Goal: Information Seeking & Learning: Compare options

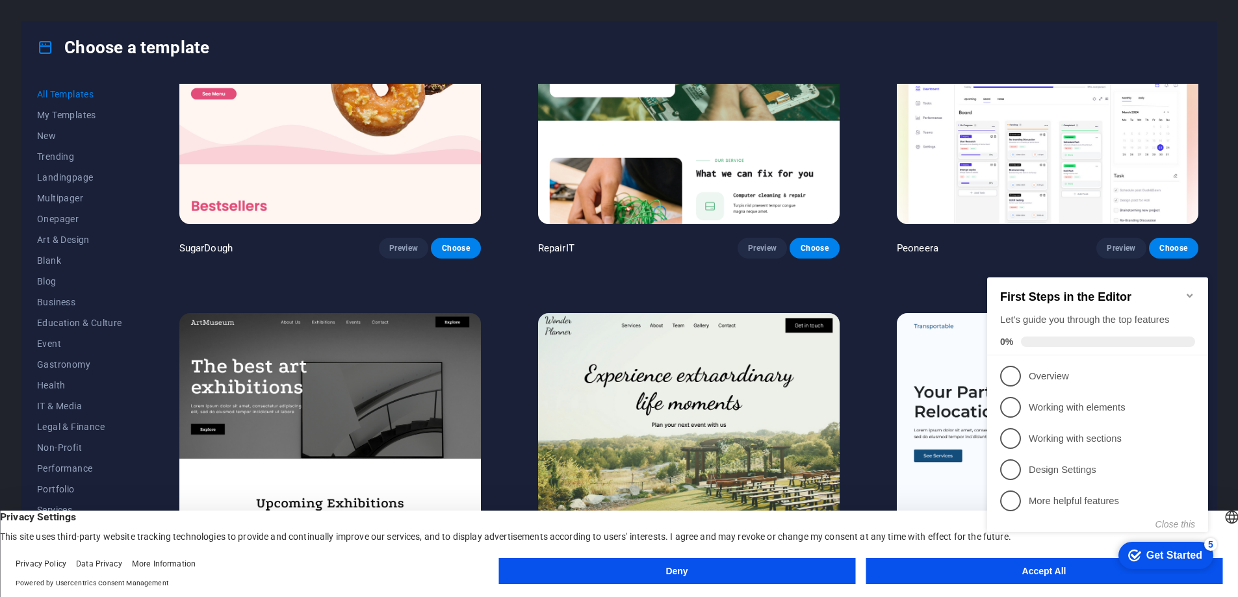
scroll to position [133, 0]
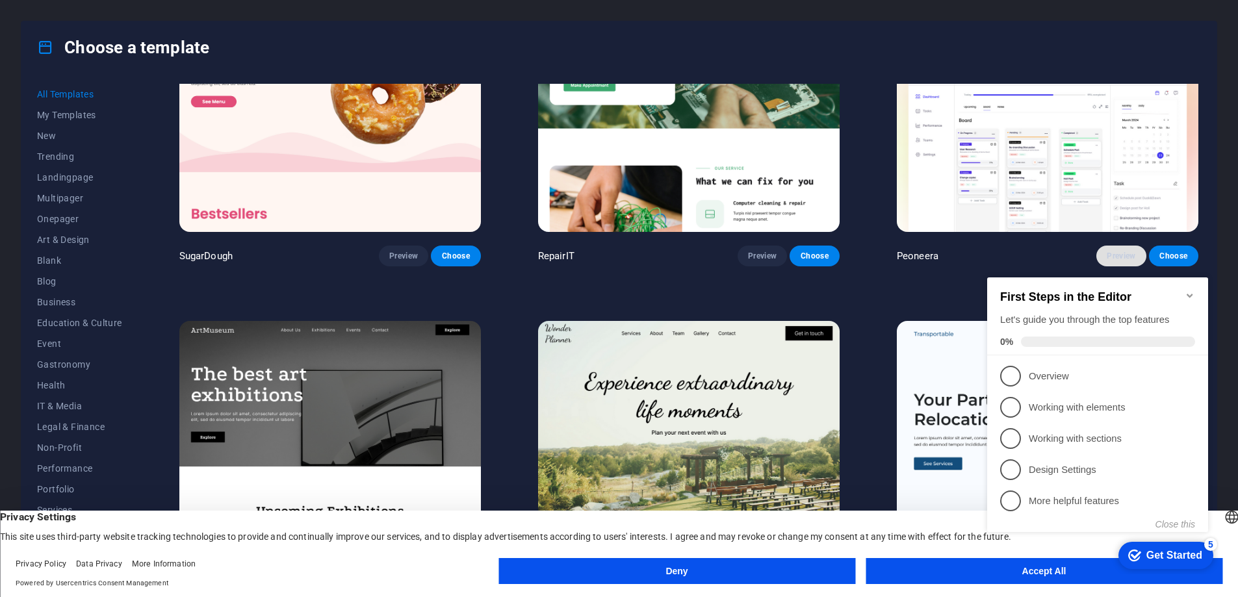
click at [1125, 255] on span "Preview" at bounding box center [1121, 256] width 29 height 10
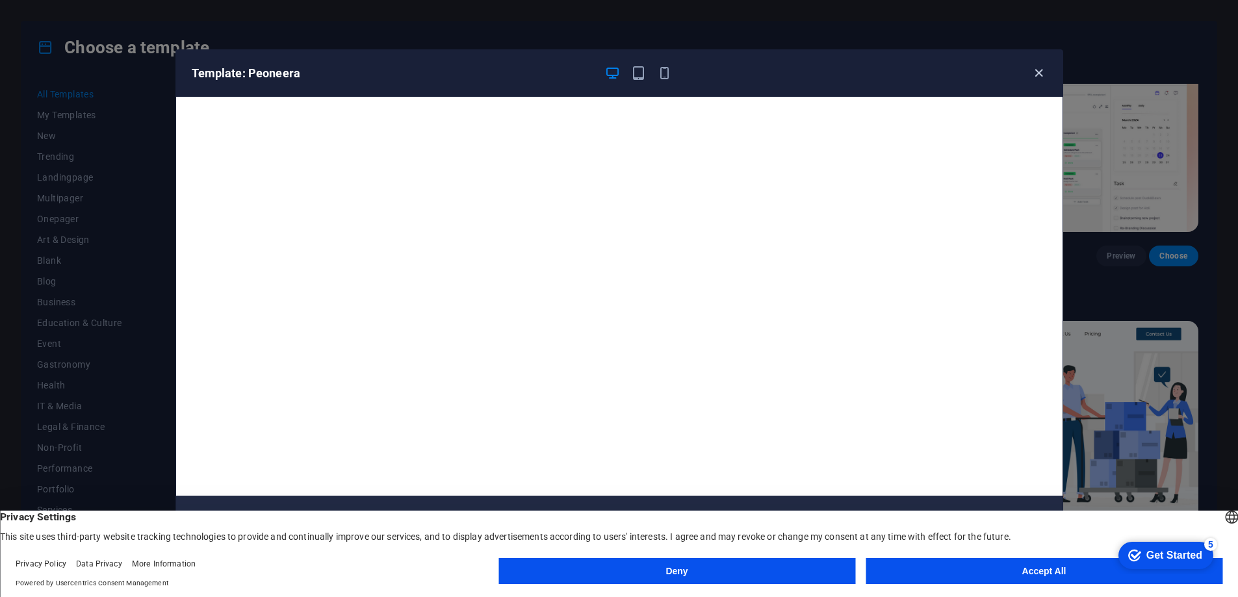
click at [1041, 72] on icon "button" at bounding box center [1038, 73] width 15 height 15
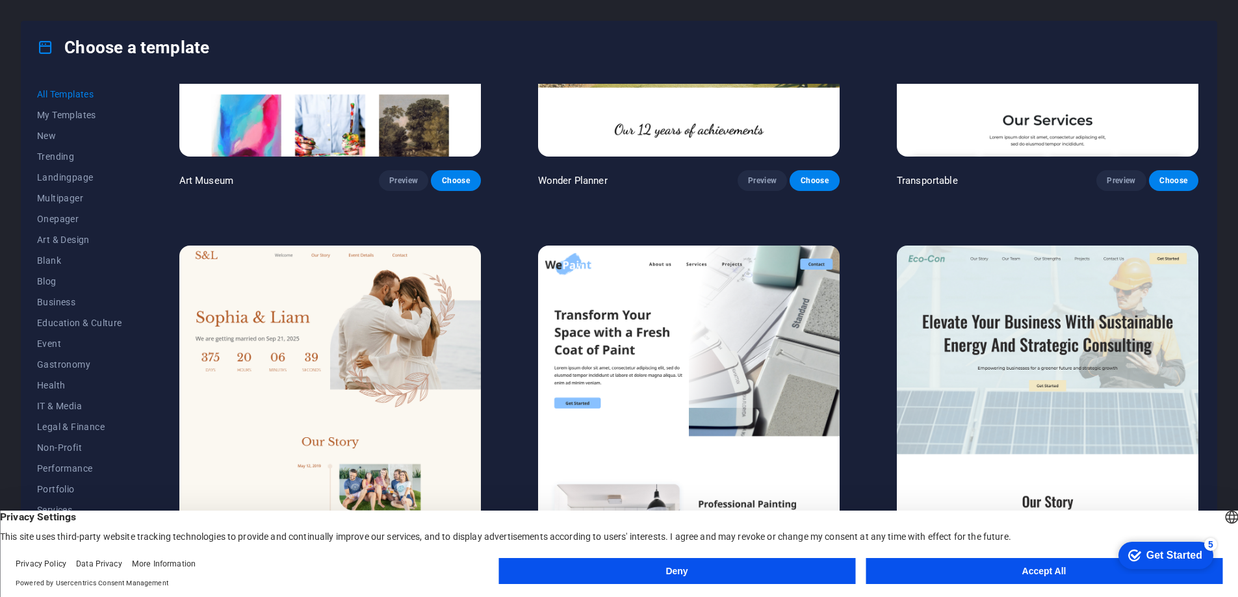
scroll to position [572, 0]
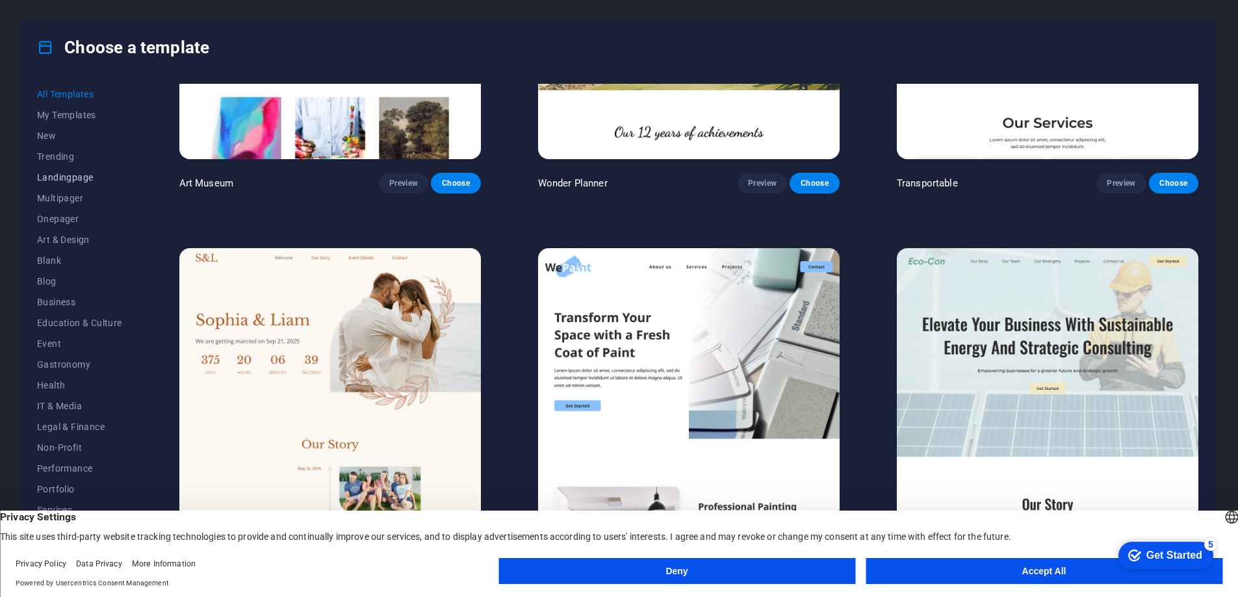
click at [70, 179] on span "Landingpage" at bounding box center [79, 177] width 85 height 10
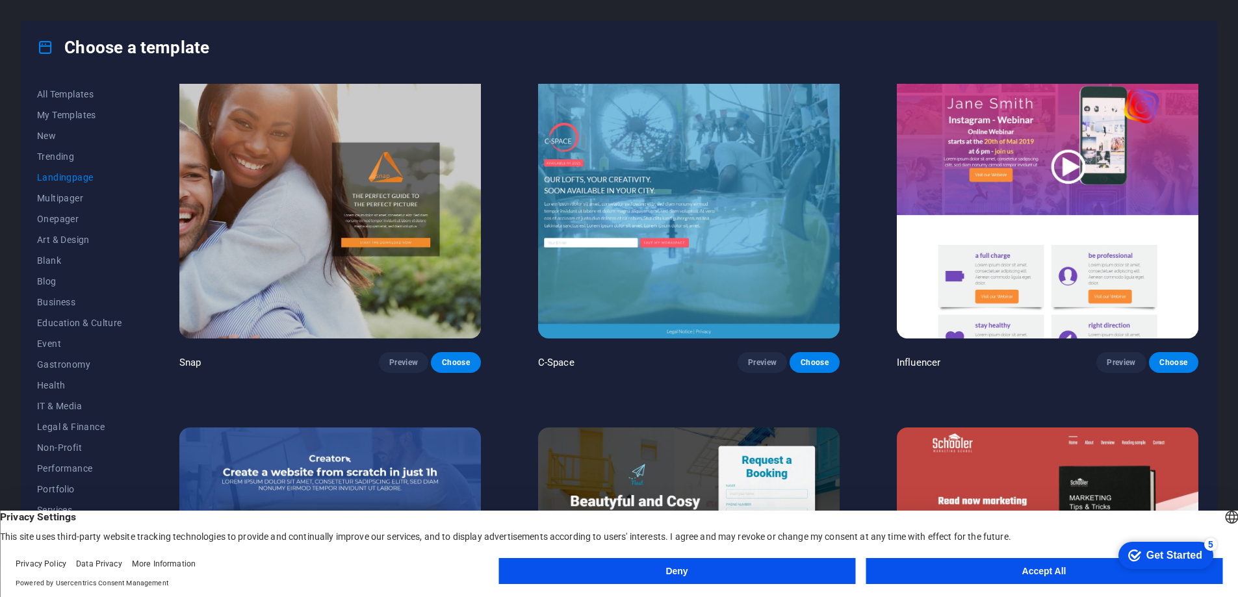
scroll to position [1496, 0]
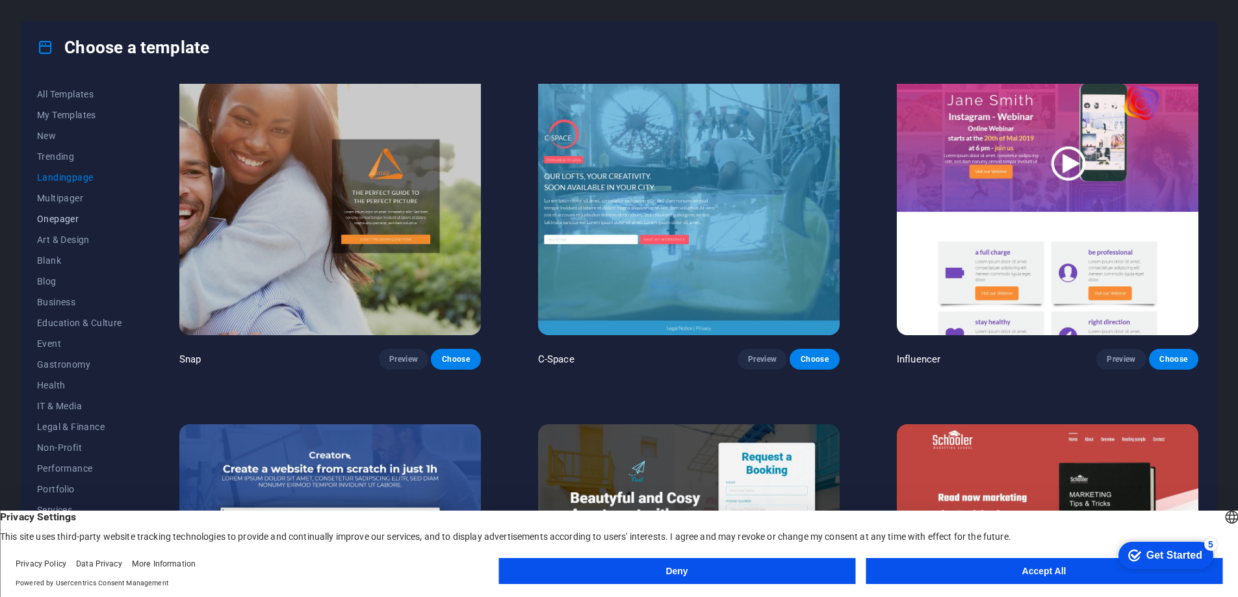
click at [76, 222] on span "Onepager" at bounding box center [79, 219] width 85 height 10
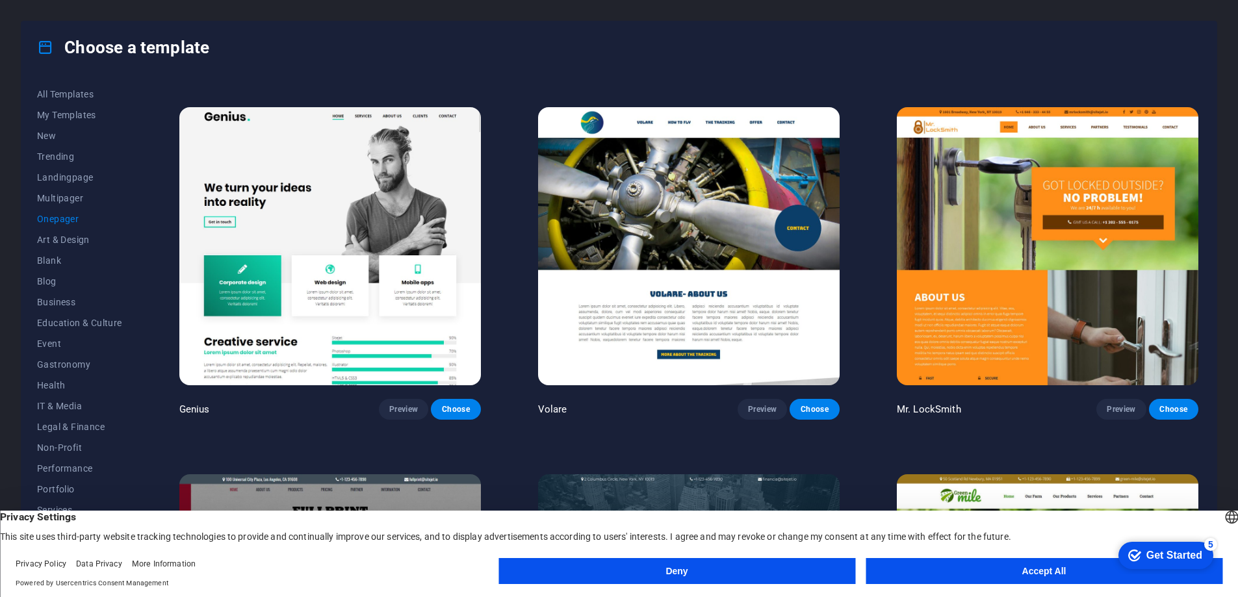
scroll to position [3649, 0]
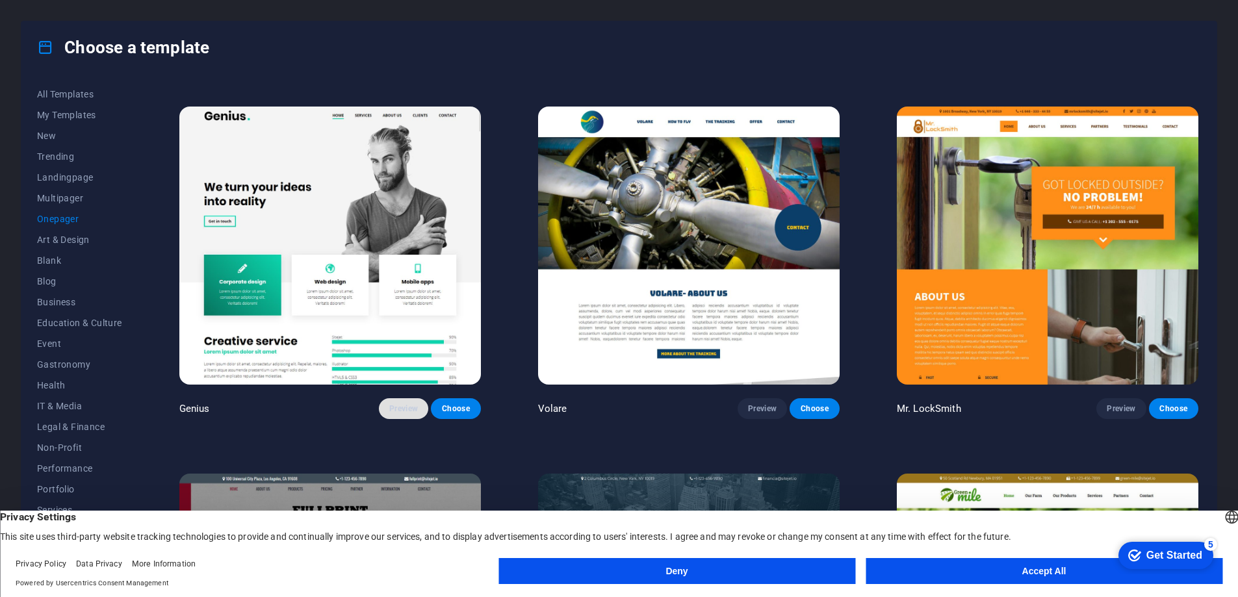
click at [395, 404] on span "Preview" at bounding box center [403, 409] width 29 height 10
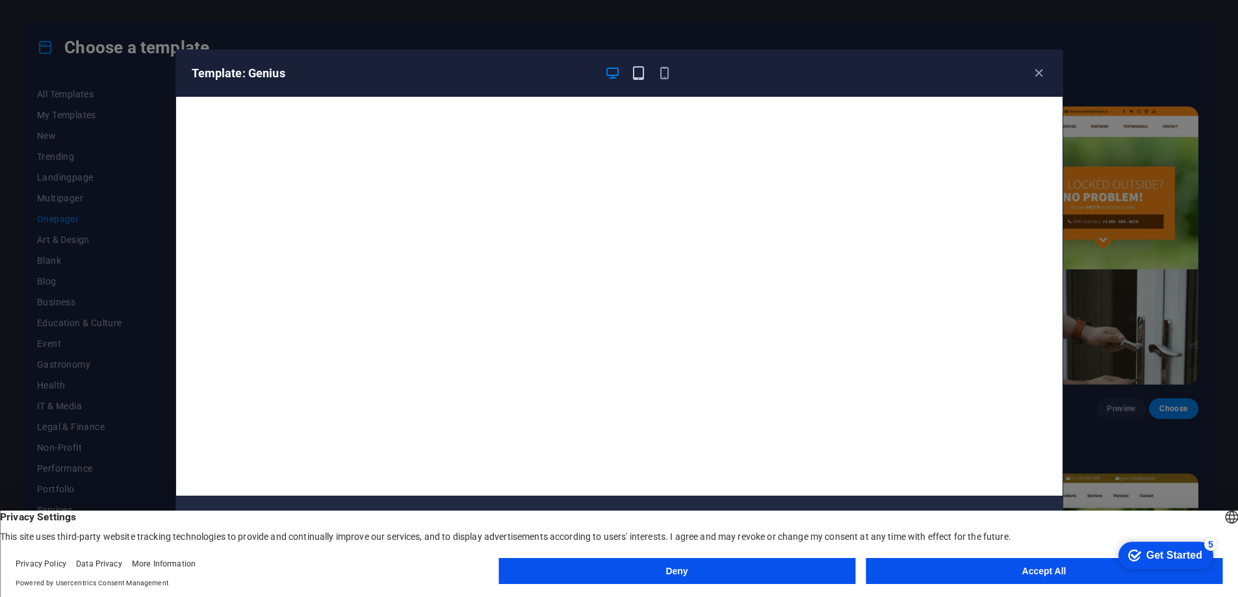
click at [639, 77] on icon "button" at bounding box center [638, 73] width 15 height 15
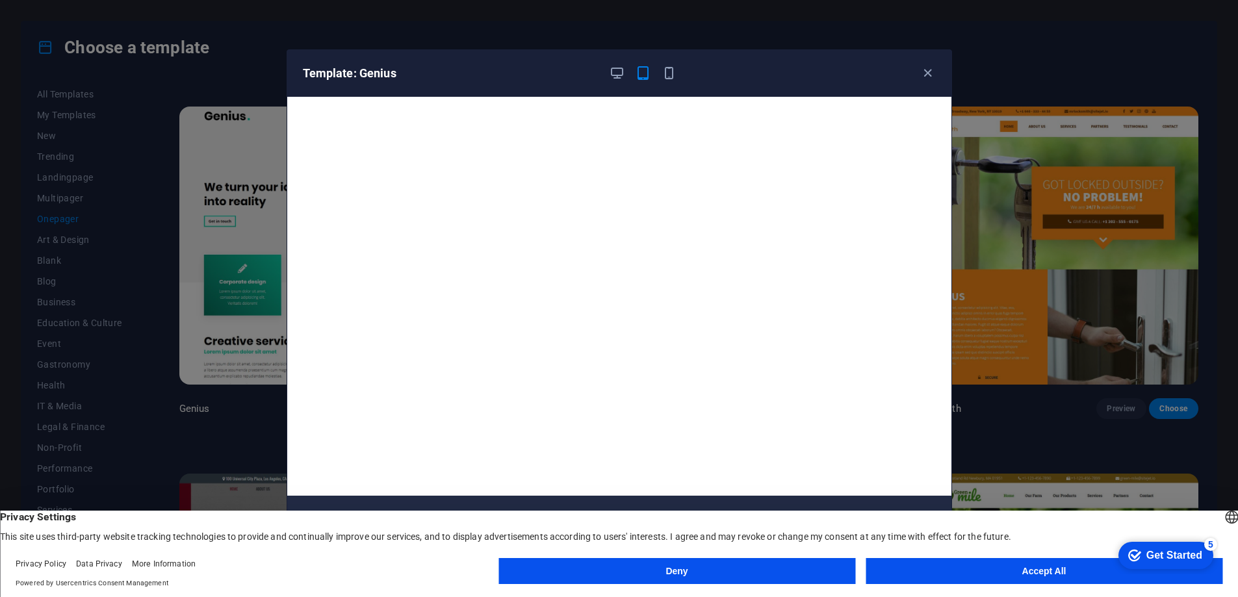
click at [681, 79] on div "Template: Genius" at bounding box center [611, 74] width 617 height 16
click at [667, 73] on icon "button" at bounding box center [668, 73] width 15 height 15
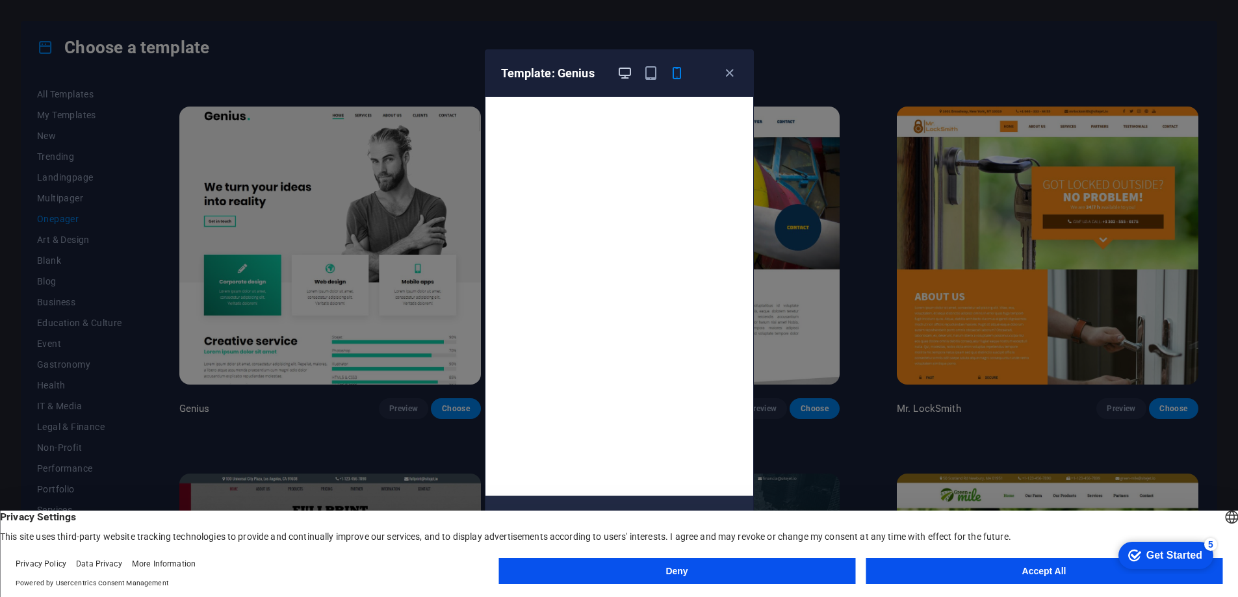
click at [623, 73] on icon "button" at bounding box center [624, 73] width 15 height 15
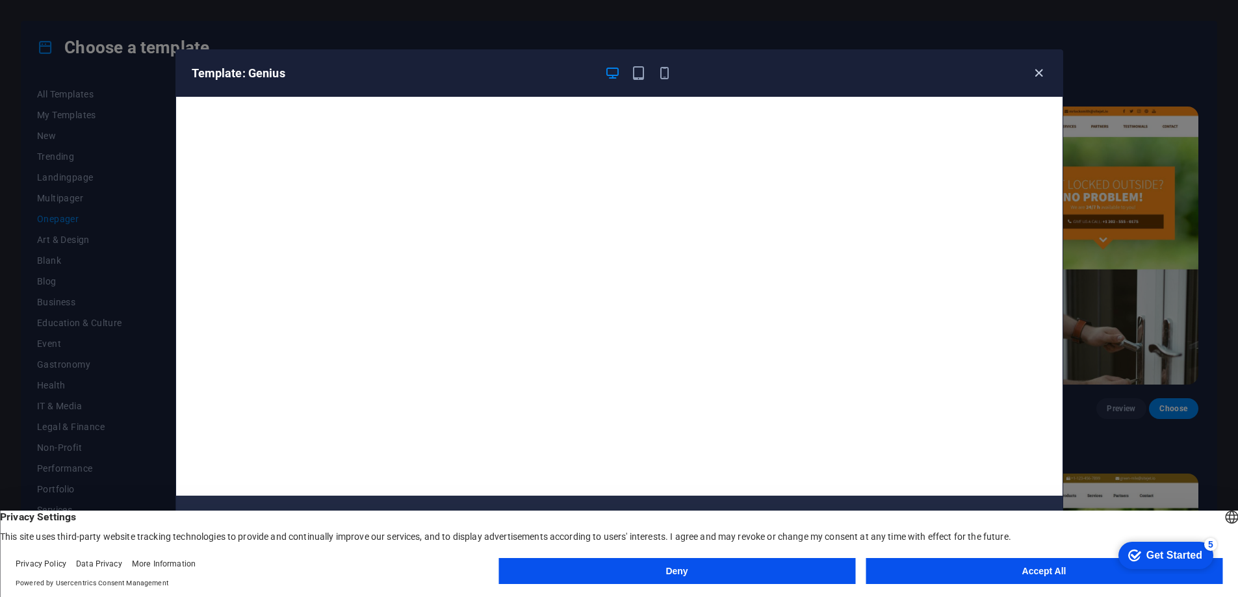
click at [1036, 71] on icon "button" at bounding box center [1038, 73] width 15 height 15
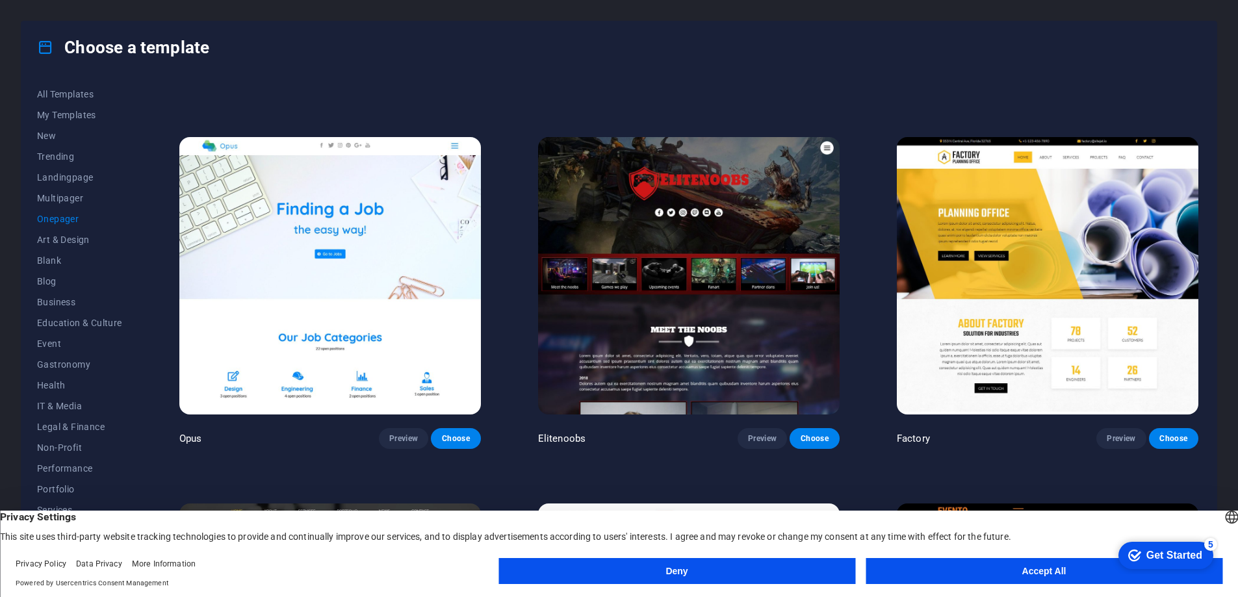
scroll to position [6168, 0]
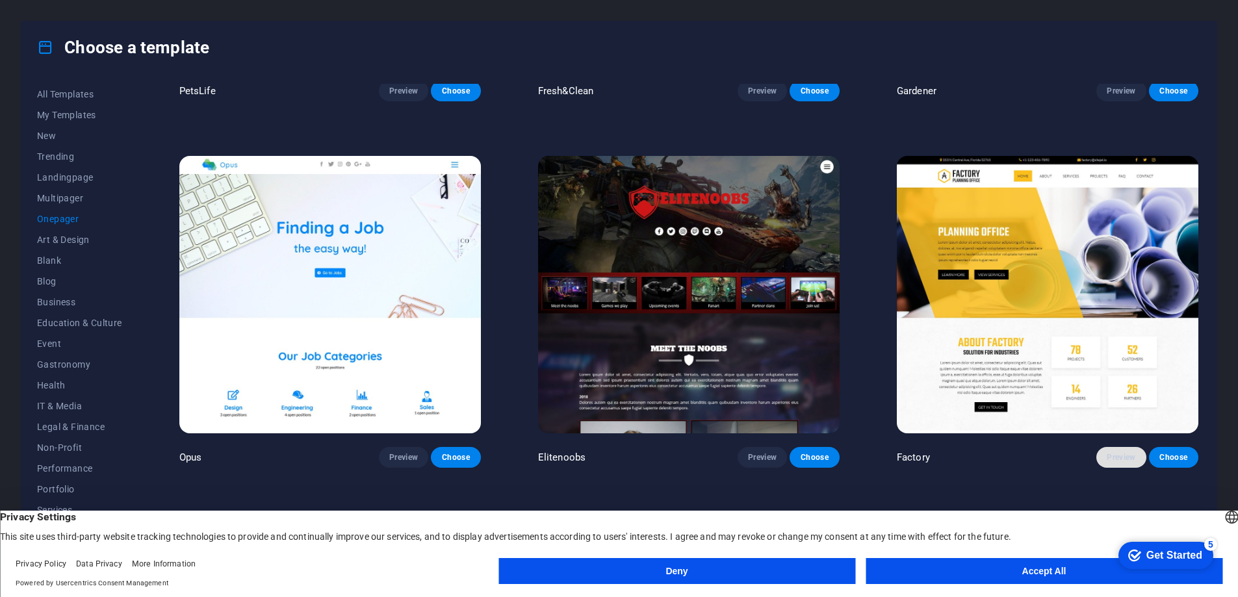
click at [1115, 452] on span "Preview" at bounding box center [1121, 457] width 29 height 10
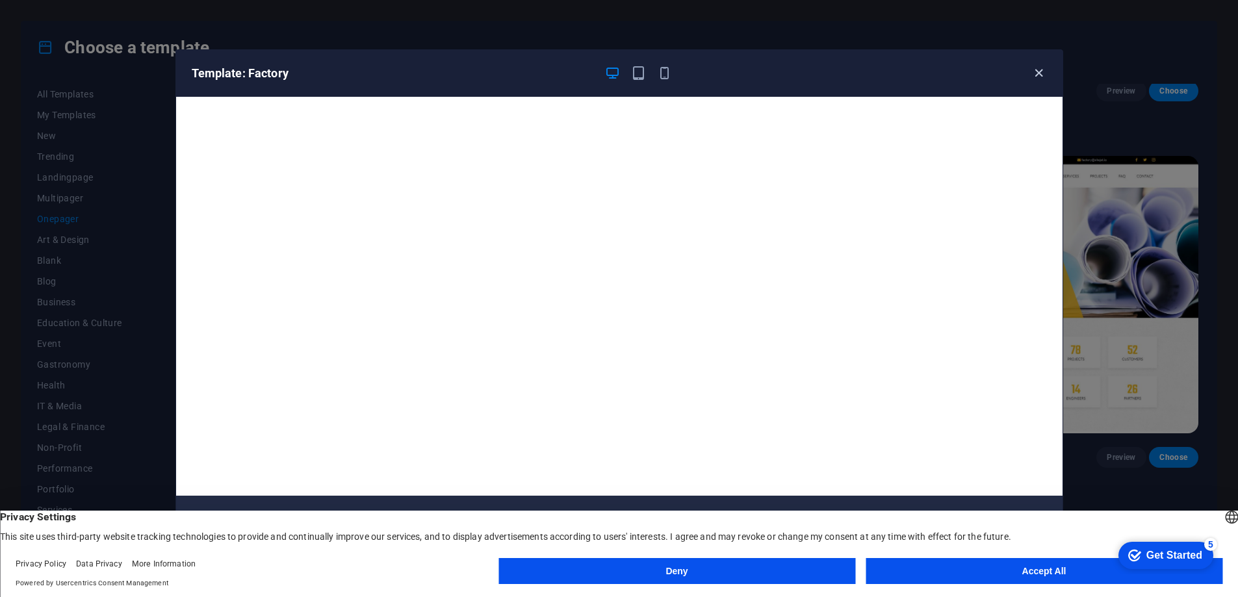
click at [1038, 73] on icon "button" at bounding box center [1038, 73] width 15 height 15
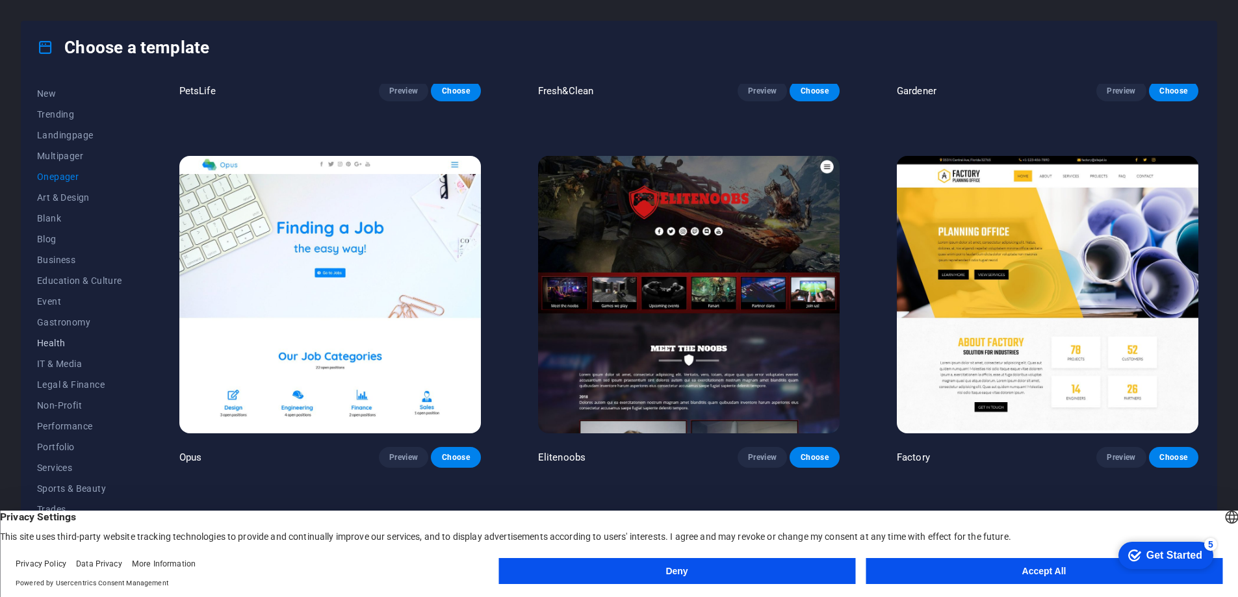
scroll to position [44, 0]
click at [55, 445] on span "Portfolio" at bounding box center [79, 446] width 85 height 10
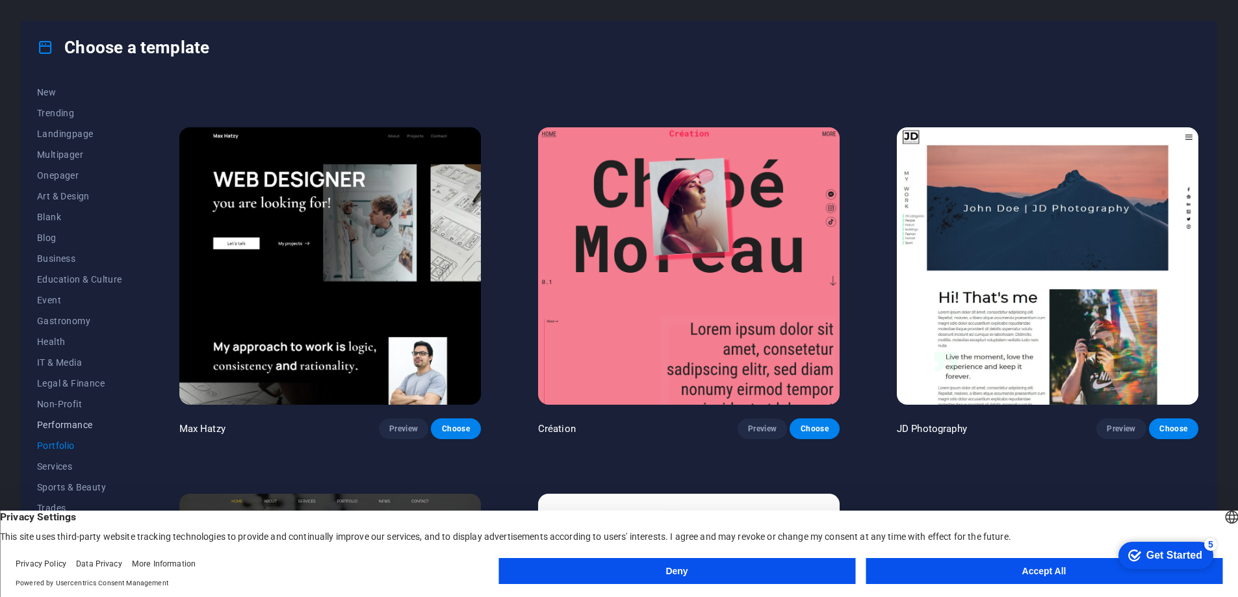
click at [68, 418] on button "Performance" at bounding box center [79, 425] width 85 height 21
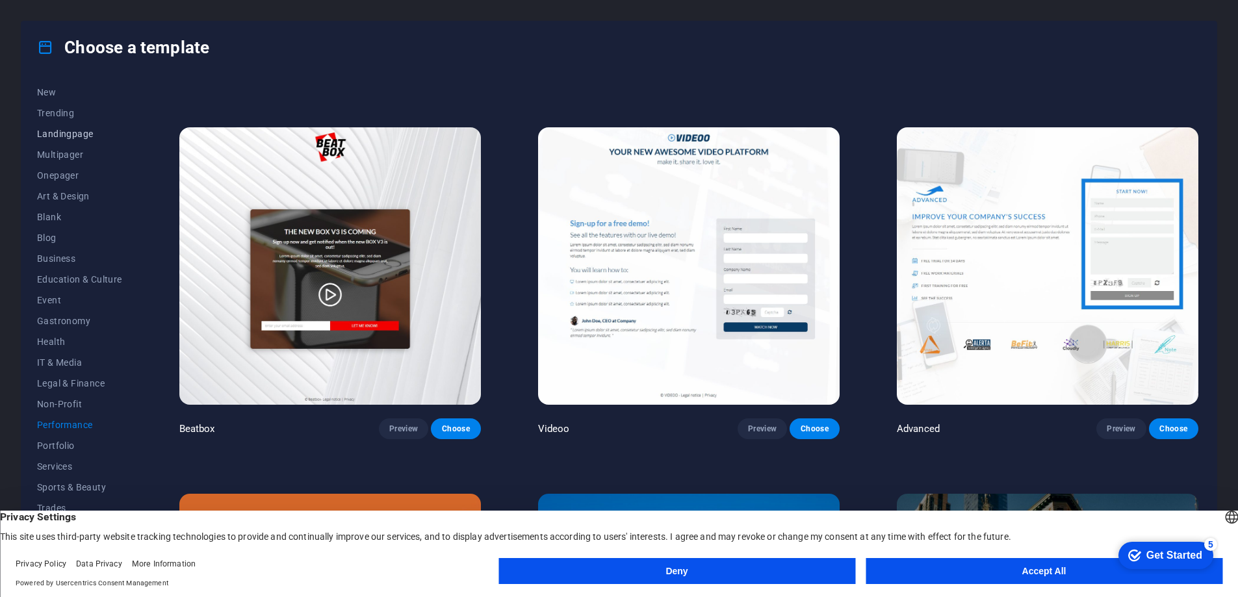
click at [70, 132] on span "Landingpage" at bounding box center [79, 134] width 85 height 10
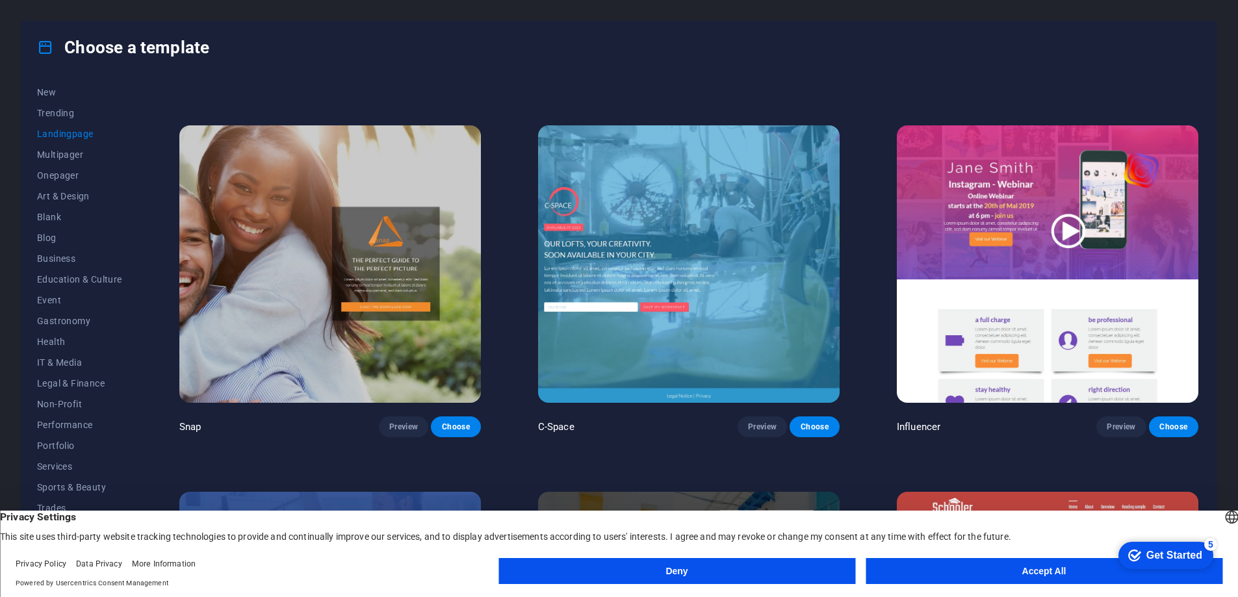
scroll to position [1426, 0]
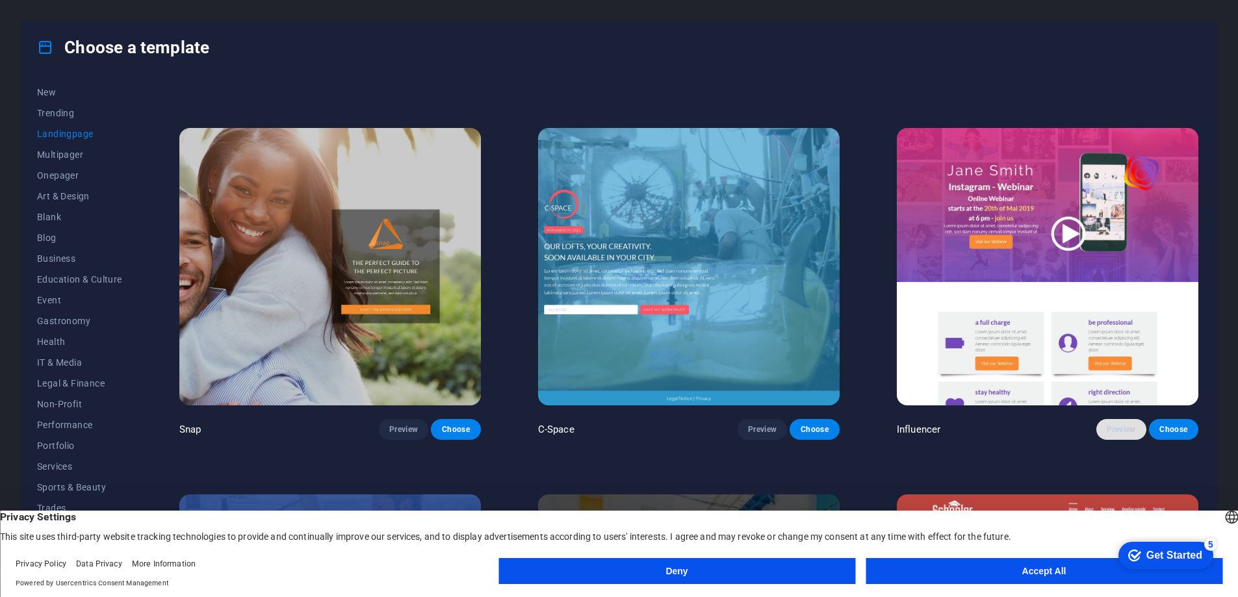
click at [1114, 424] on span "Preview" at bounding box center [1121, 429] width 29 height 10
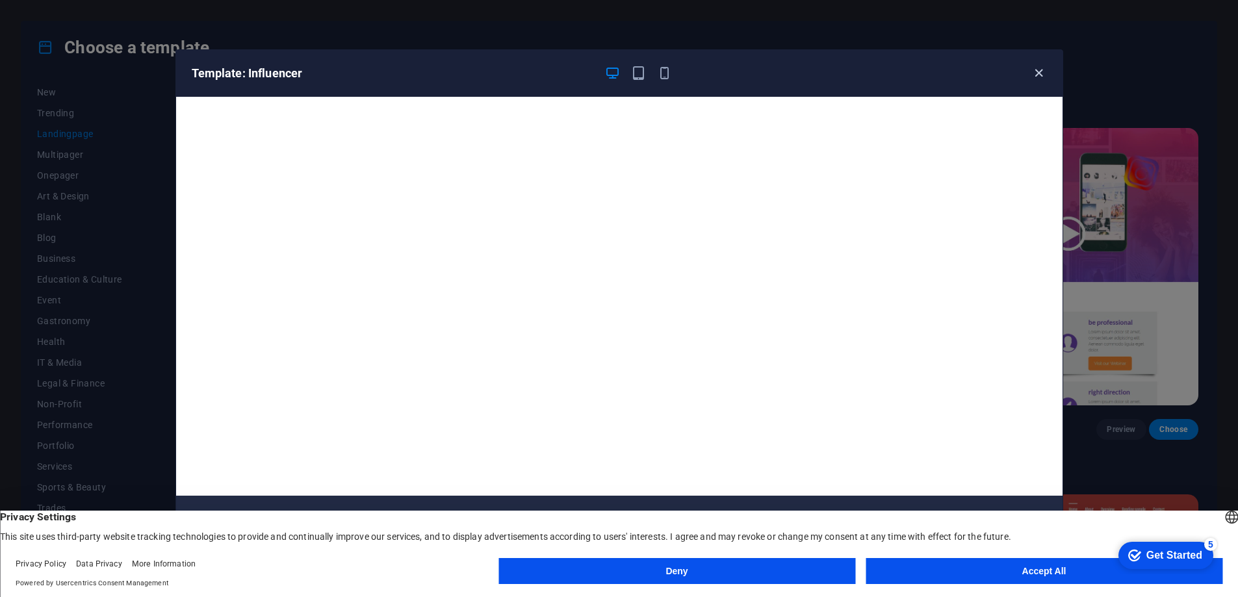
click at [1040, 69] on icon "button" at bounding box center [1038, 73] width 15 height 15
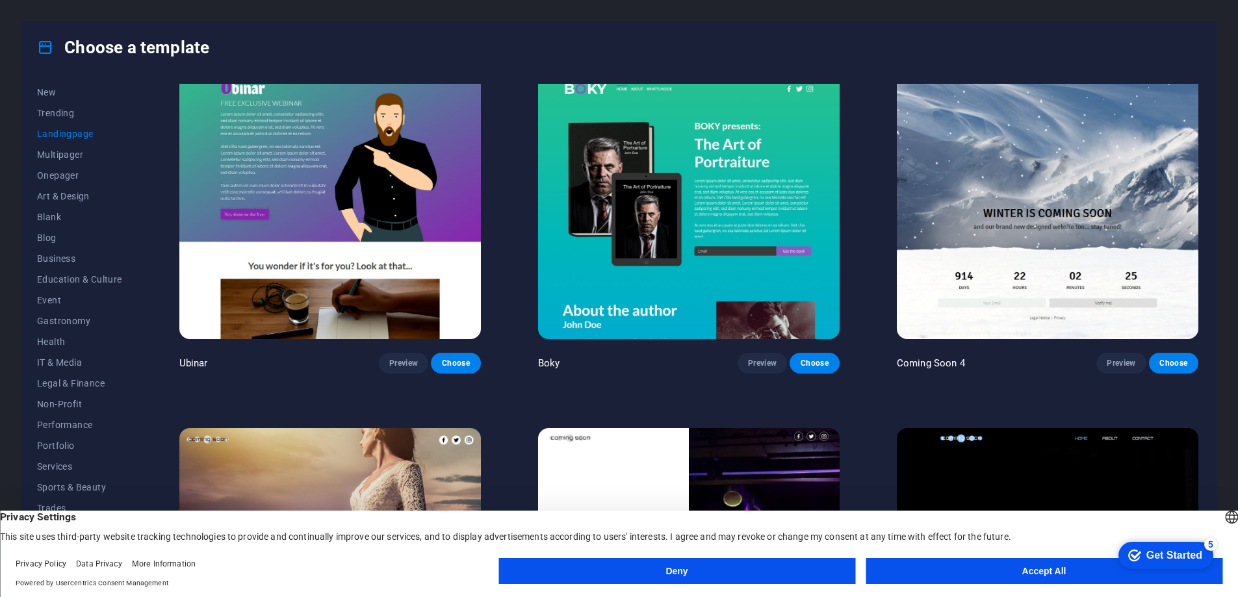
scroll to position [2758, 0]
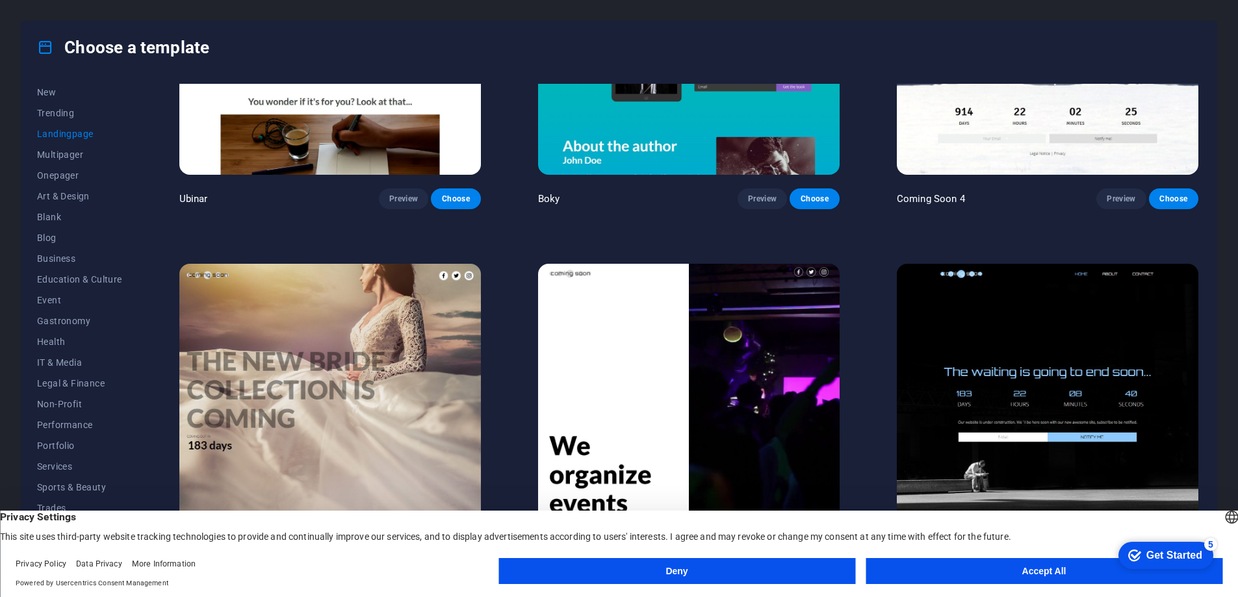
click at [777, 569] on button "Deny" at bounding box center [676, 571] width 357 height 26
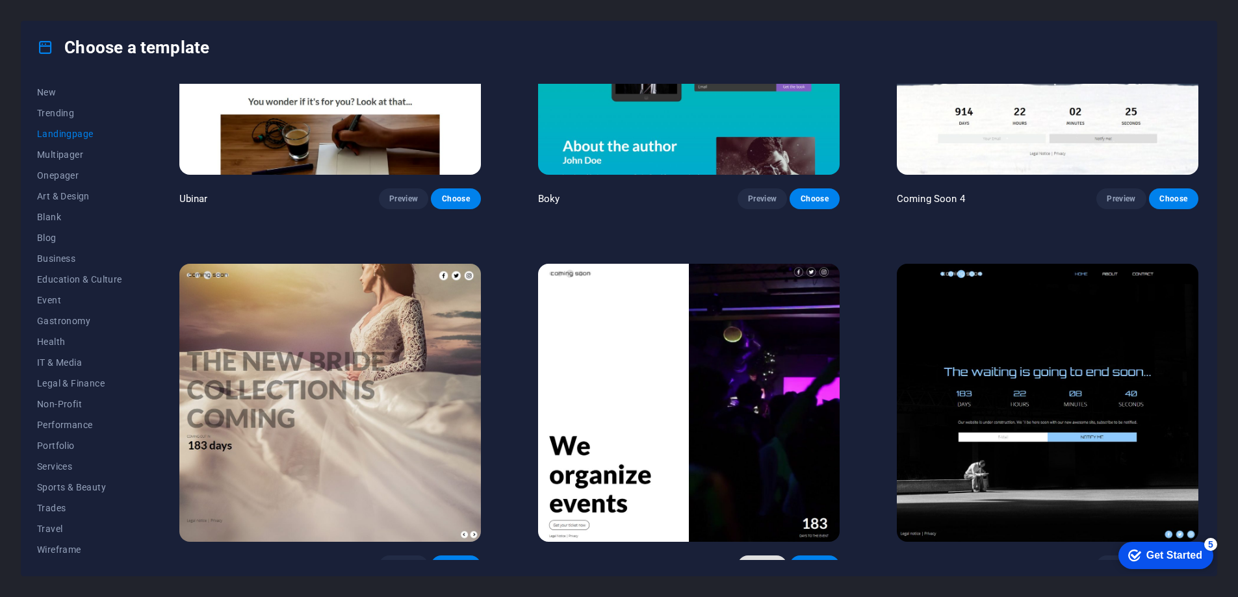
click at [755, 561] on span "Preview" at bounding box center [762, 566] width 29 height 10
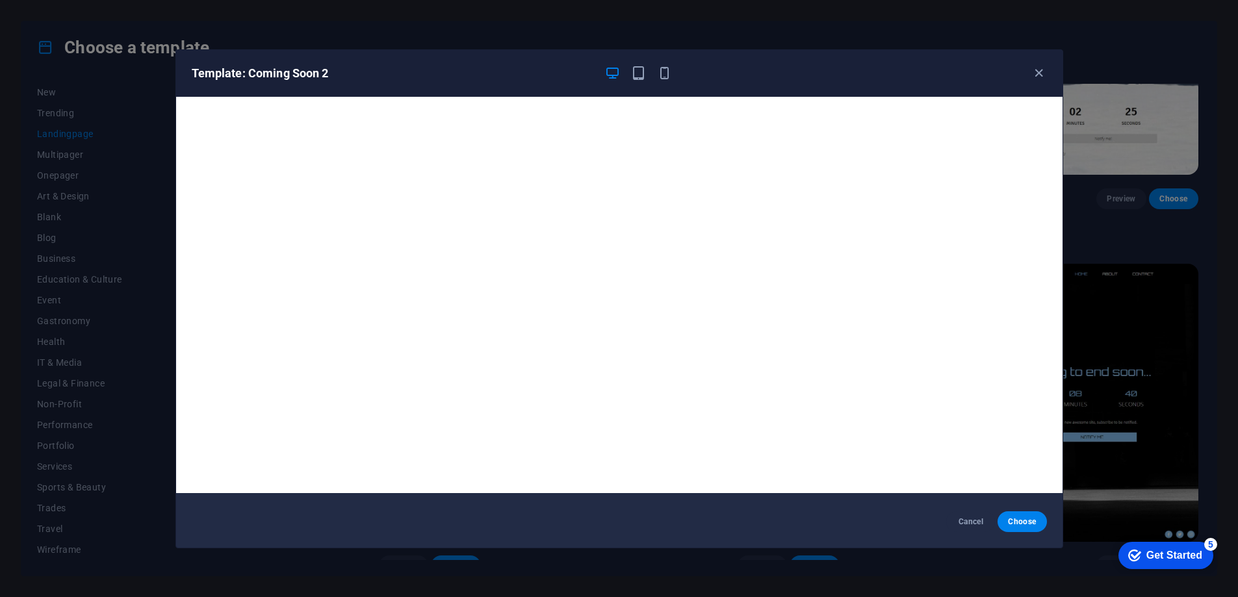
scroll to position [0, 0]
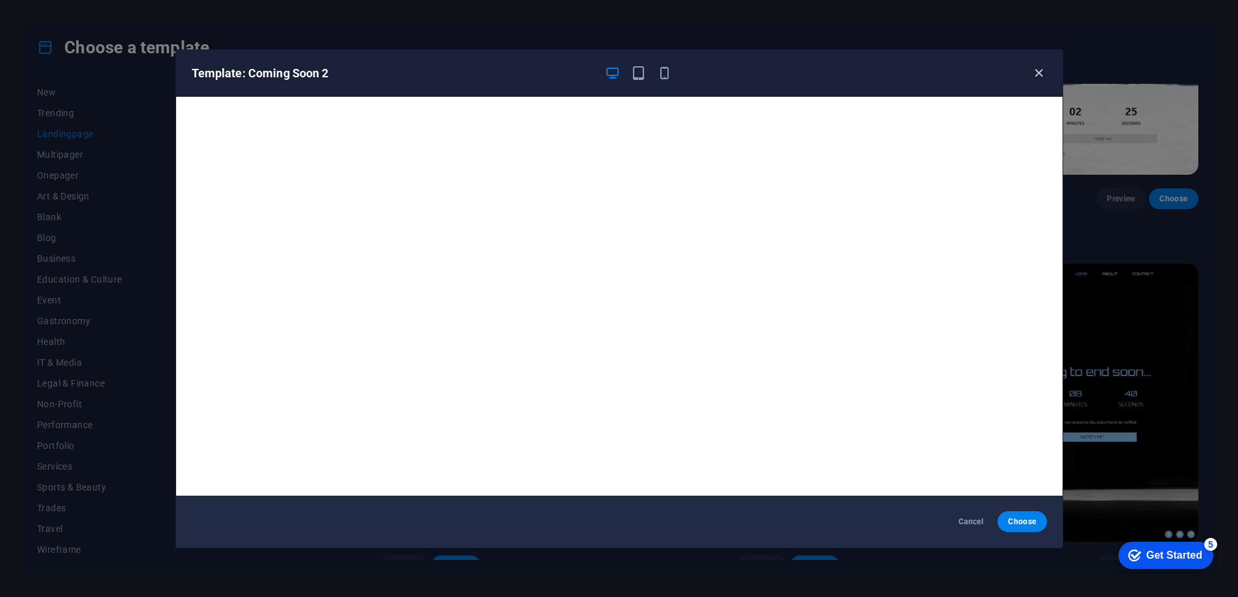
click at [1040, 70] on icon "button" at bounding box center [1038, 73] width 15 height 15
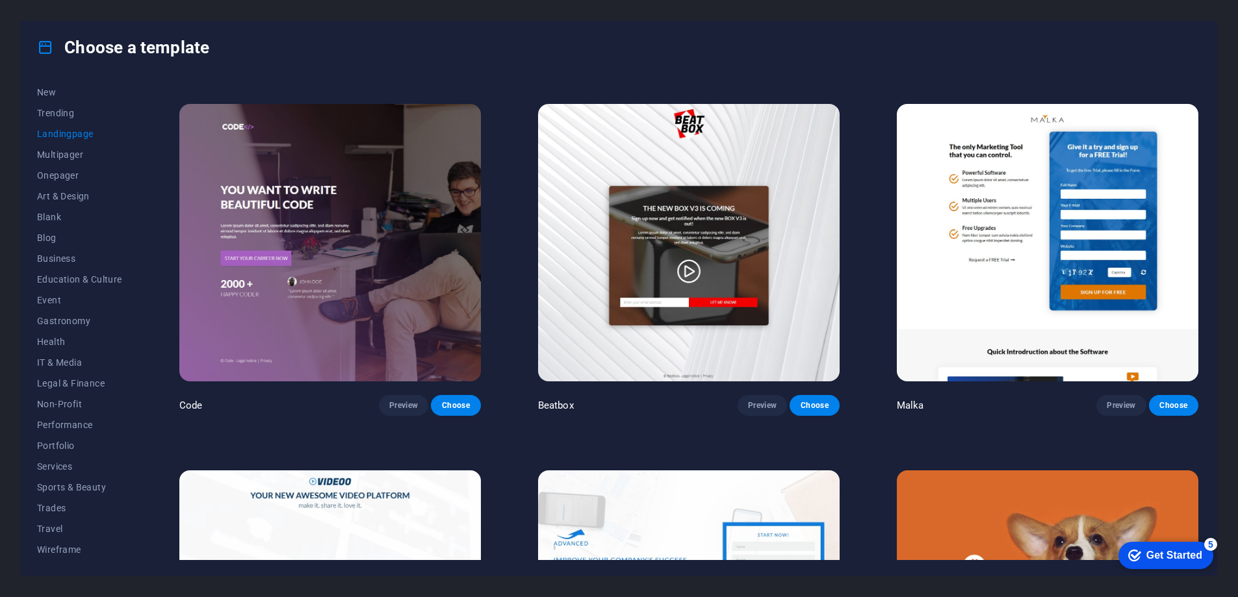
scroll to position [345, 0]
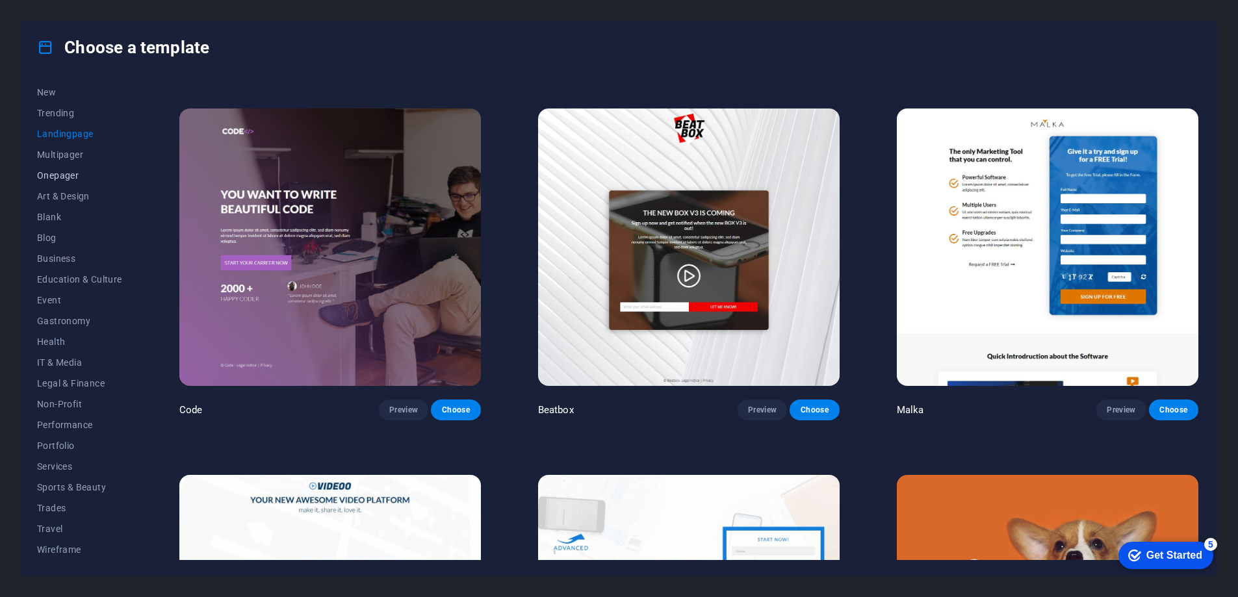
click at [60, 175] on span "Onepager" at bounding box center [79, 175] width 85 height 10
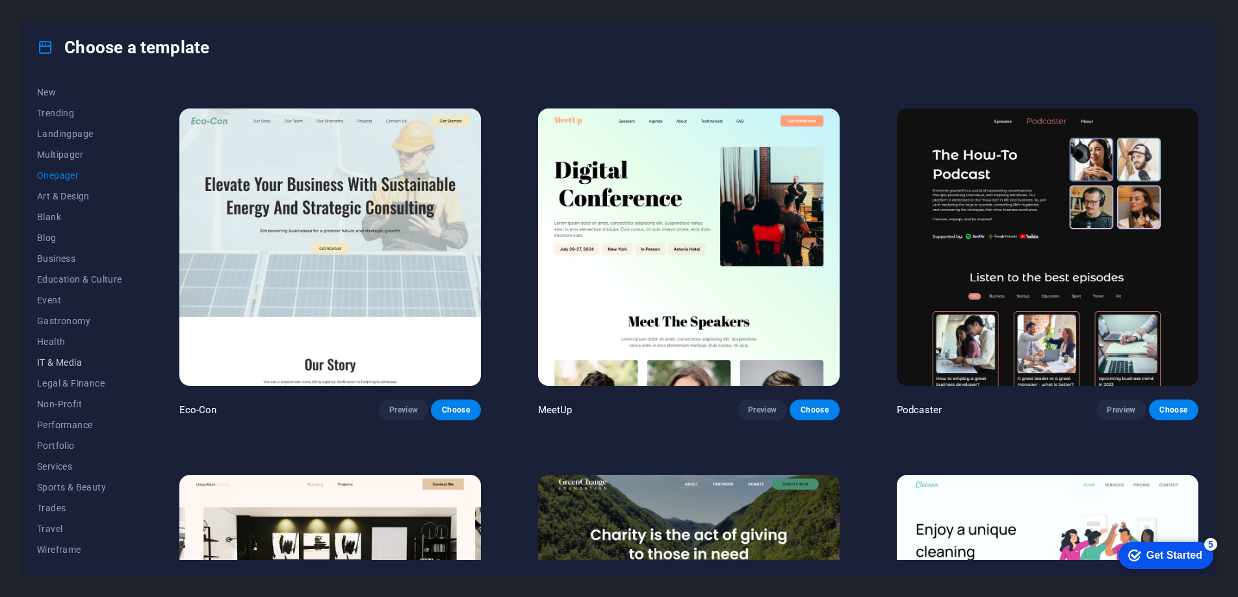
click at [71, 363] on span "IT & Media" at bounding box center [79, 362] width 85 height 10
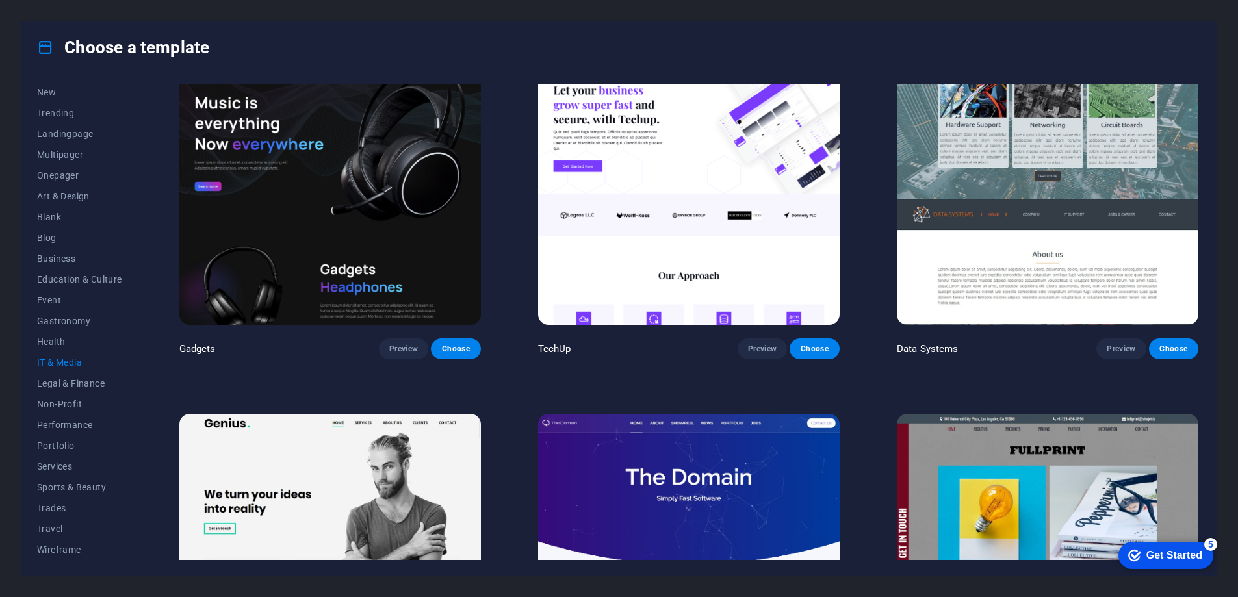
scroll to position [411, 0]
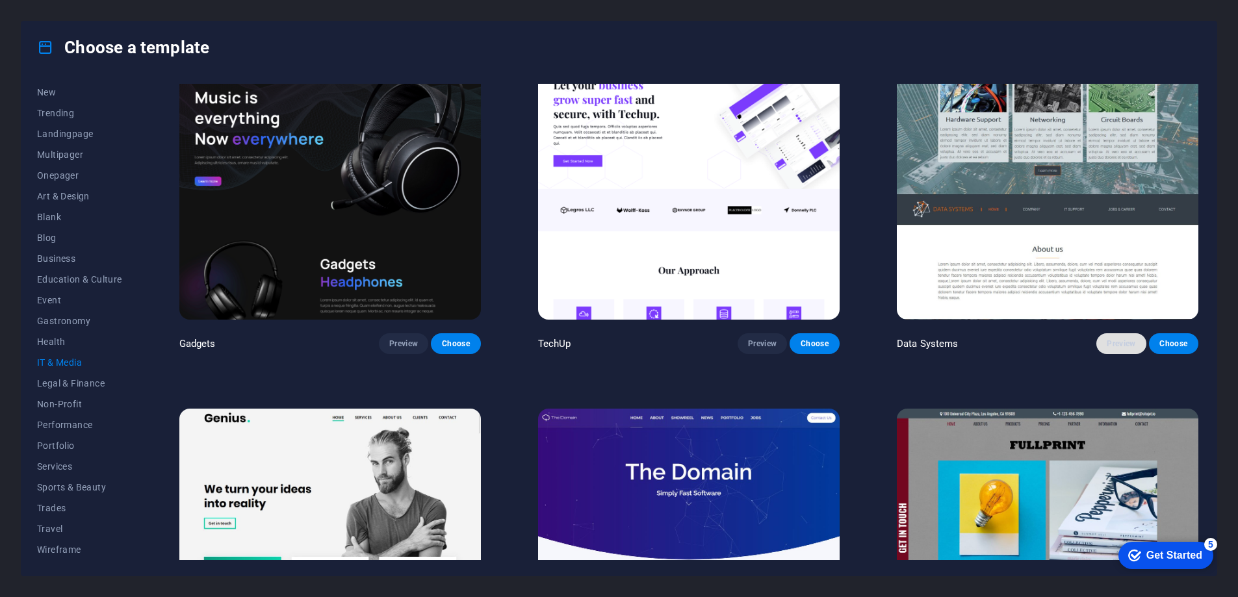
click at [1116, 339] on span "Preview" at bounding box center [1121, 344] width 29 height 10
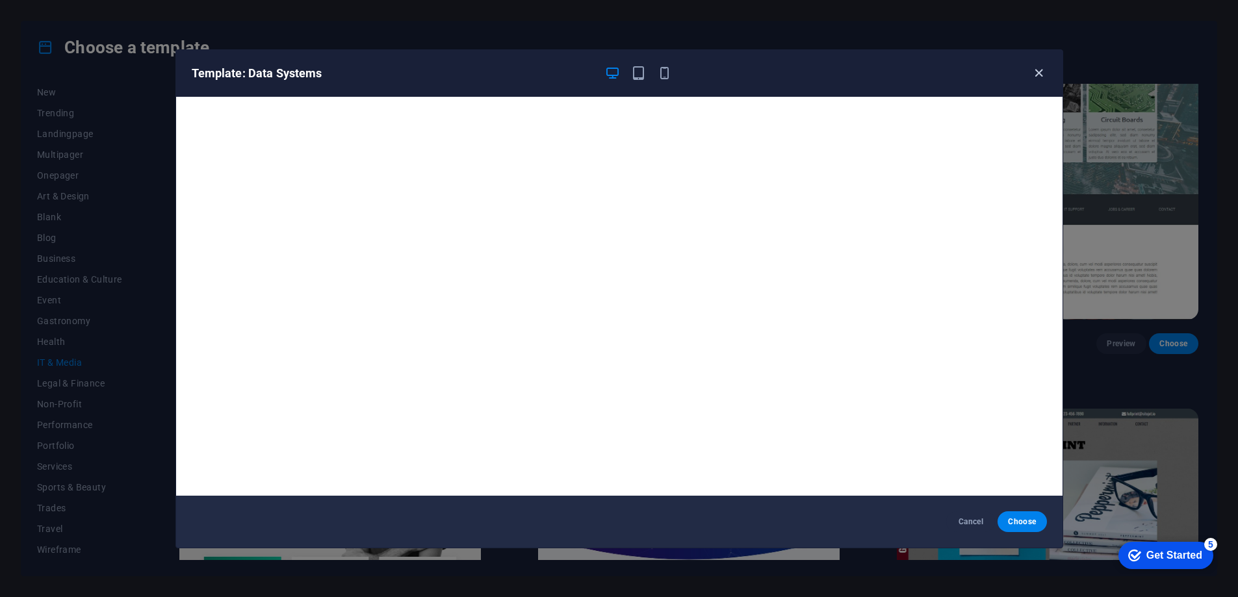
click at [1036, 71] on icon "button" at bounding box center [1038, 73] width 15 height 15
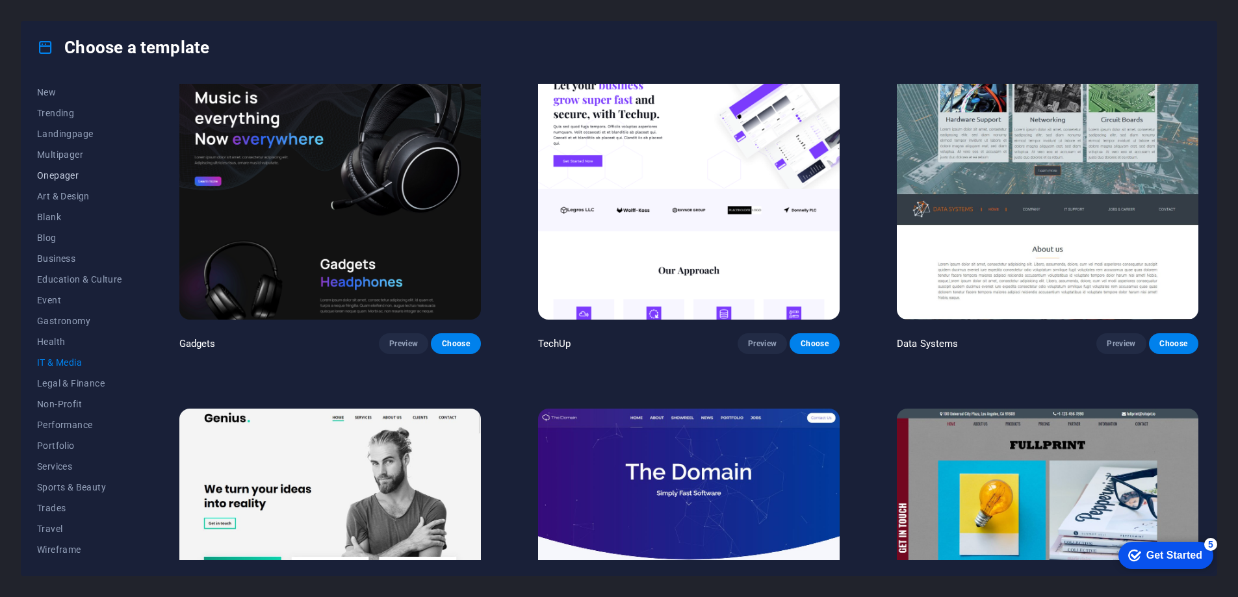
click at [58, 181] on button "Onepager" at bounding box center [79, 175] width 85 height 21
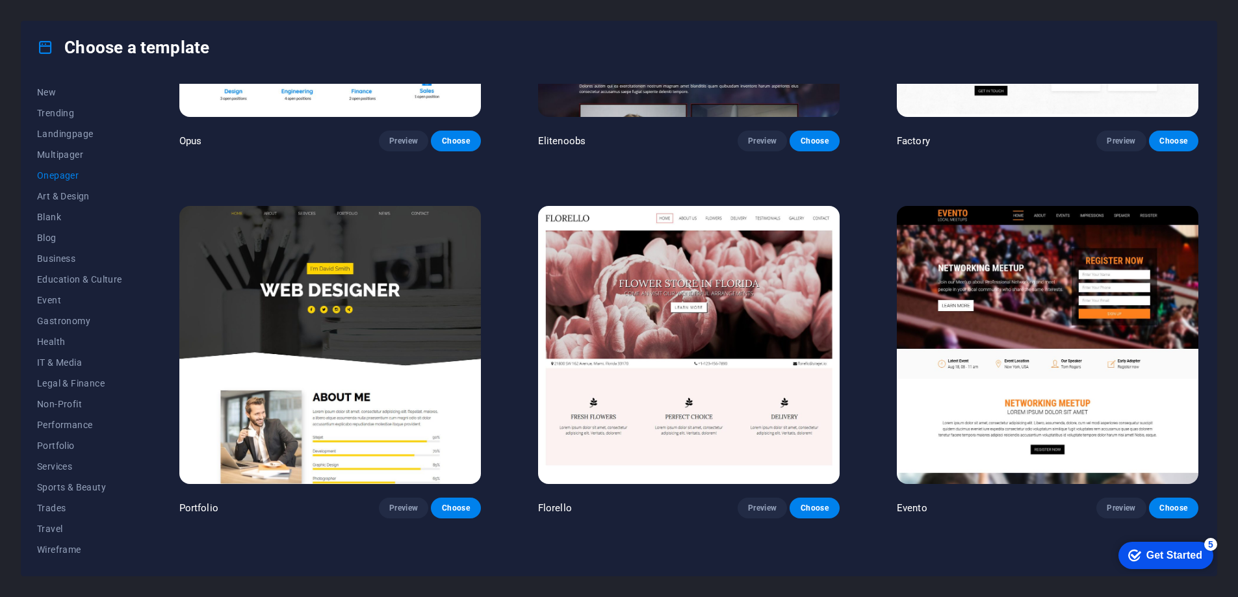
scroll to position [6493, 0]
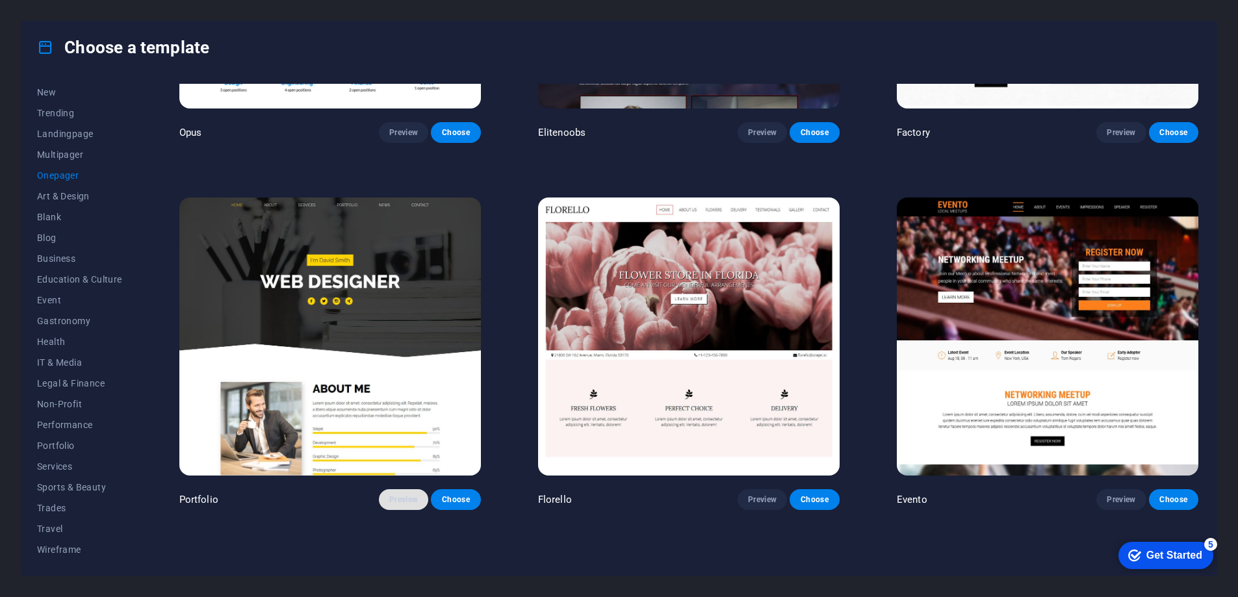
click at [391, 494] on span "Preview" at bounding box center [403, 499] width 29 height 10
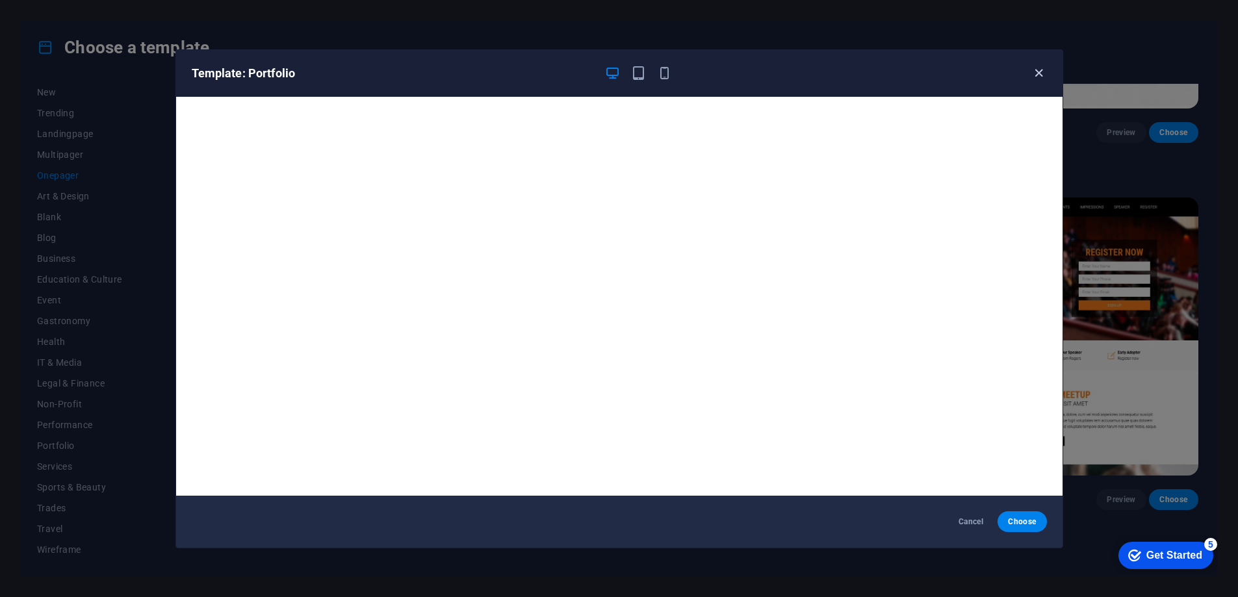
click at [1042, 71] on icon "button" at bounding box center [1038, 73] width 15 height 15
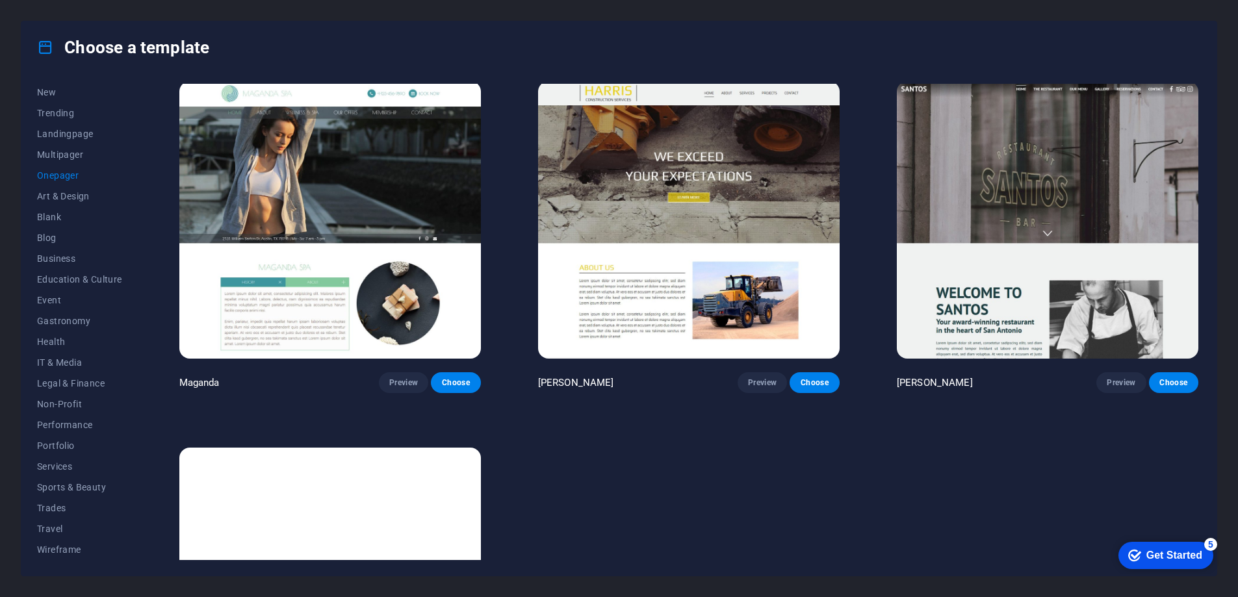
scroll to position [8234, 0]
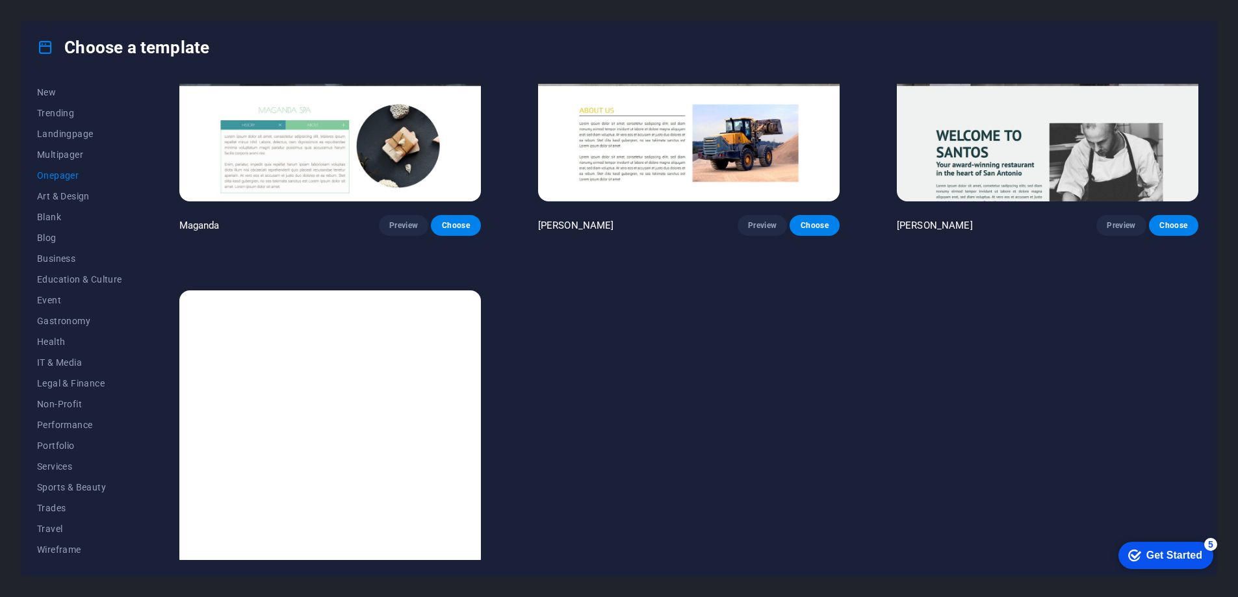
click at [402, 582] on button "Preview" at bounding box center [403, 592] width 49 height 21
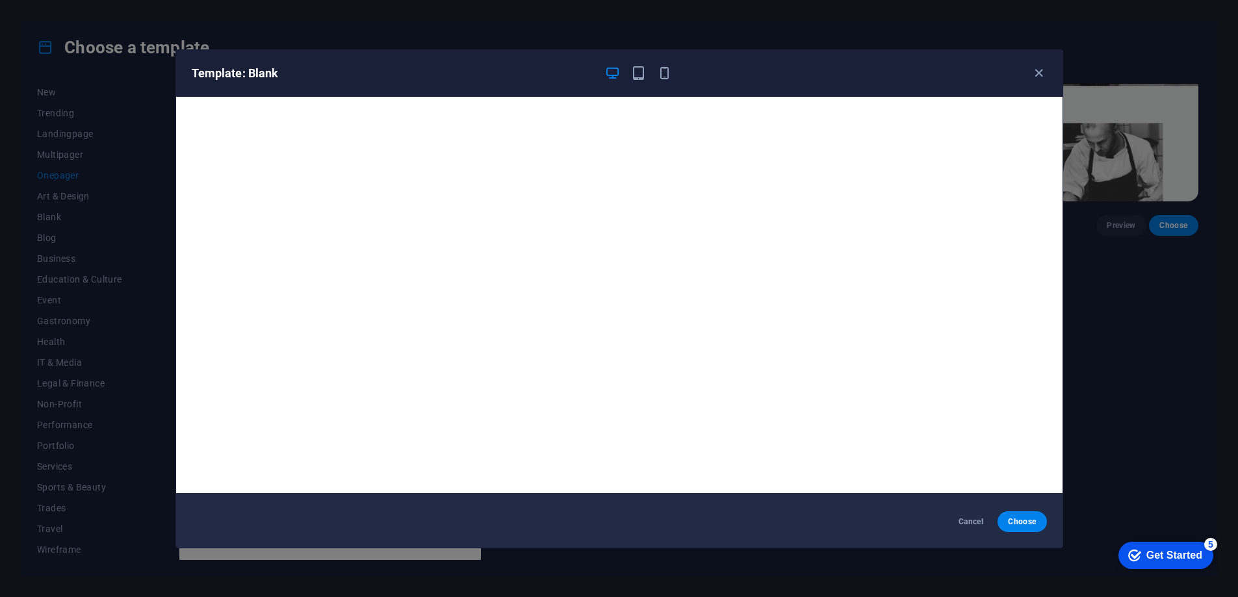
scroll to position [0, 0]
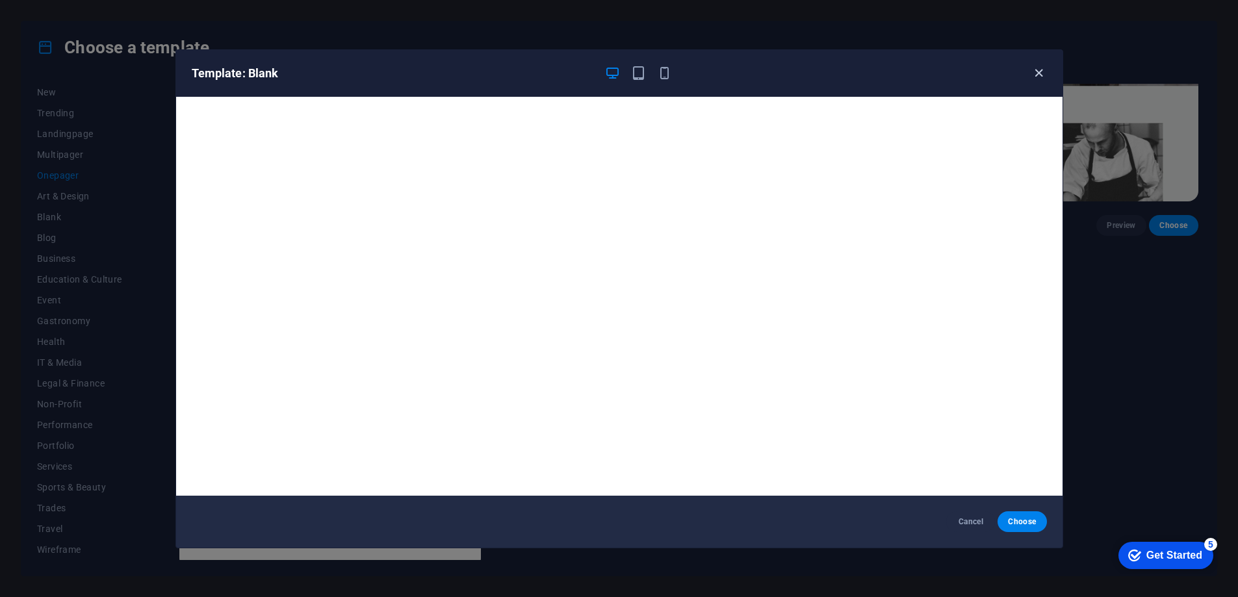
click at [1040, 73] on icon "button" at bounding box center [1038, 73] width 15 height 15
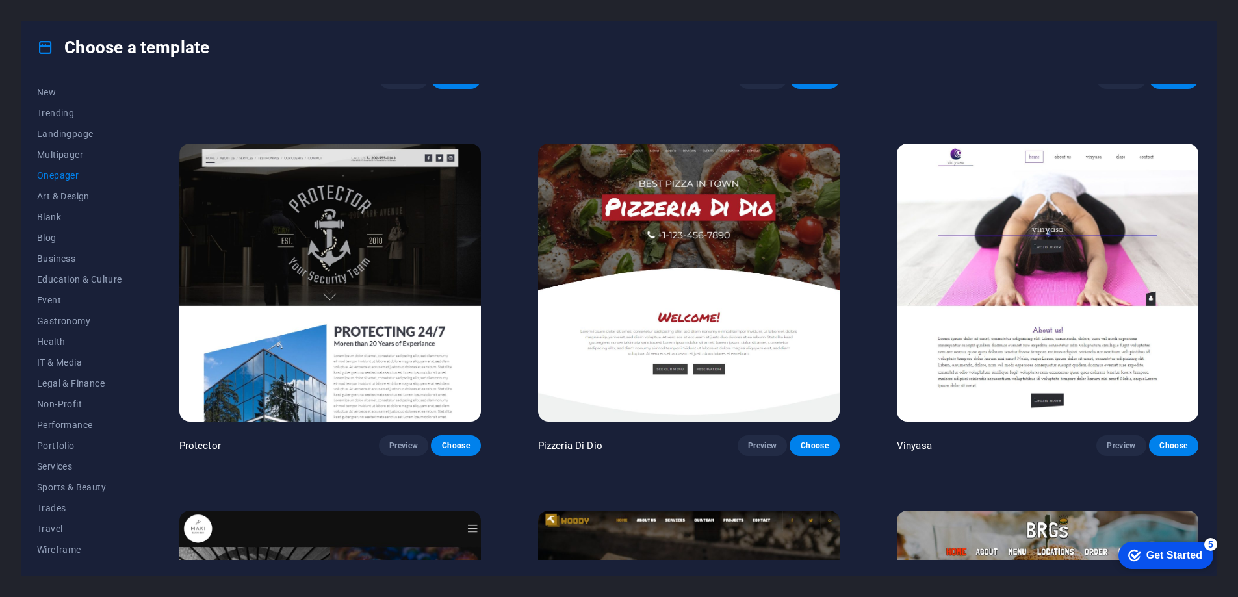
scroll to position [2882, 0]
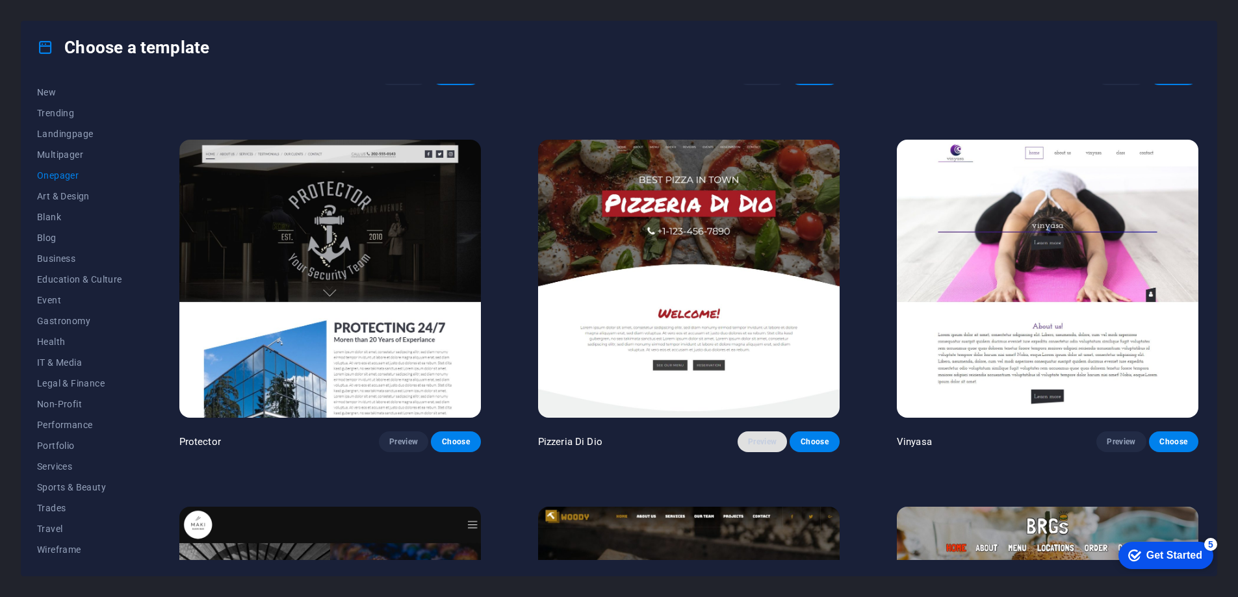
click at [762, 437] on span "Preview" at bounding box center [762, 442] width 29 height 10
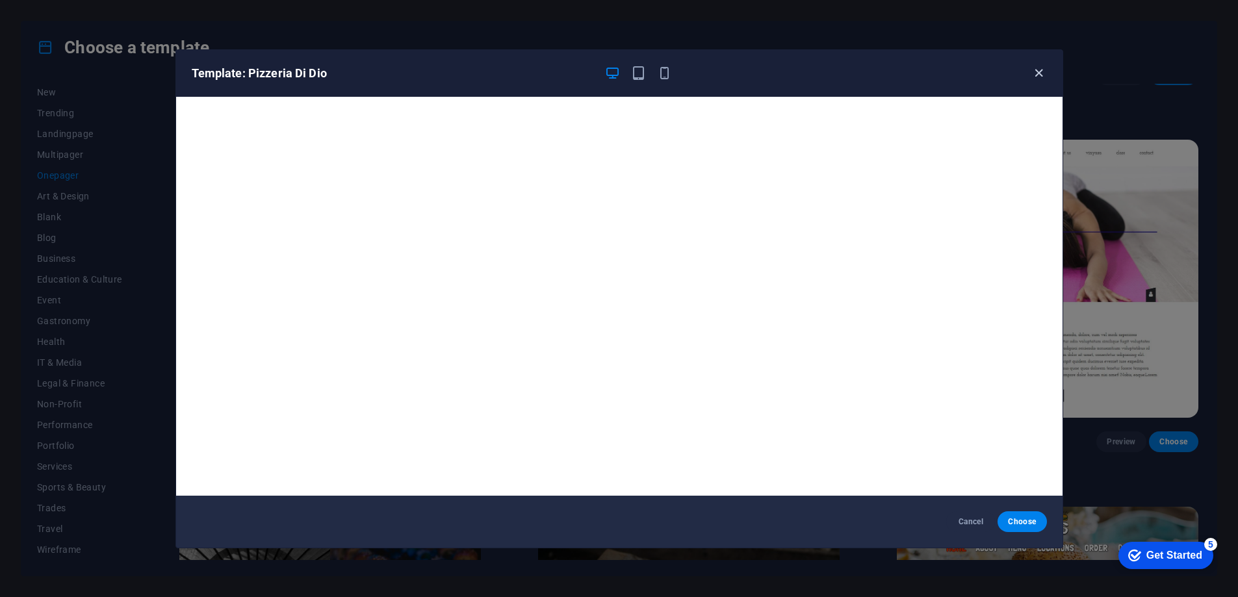
click at [1042, 71] on icon "button" at bounding box center [1038, 73] width 15 height 15
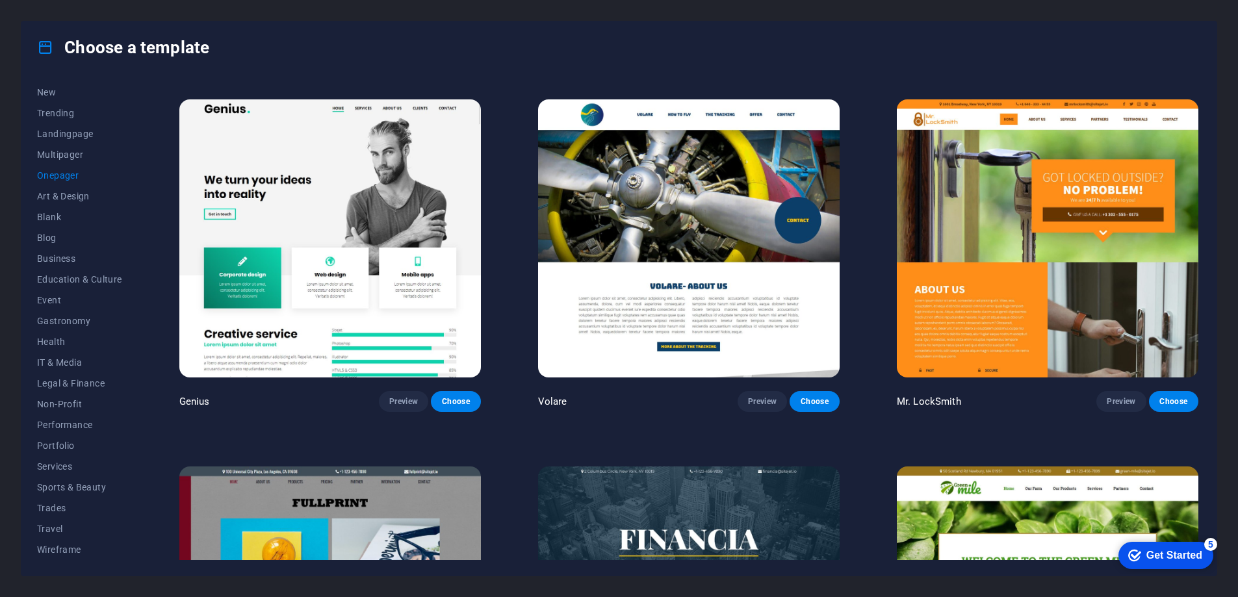
scroll to position [3634, 0]
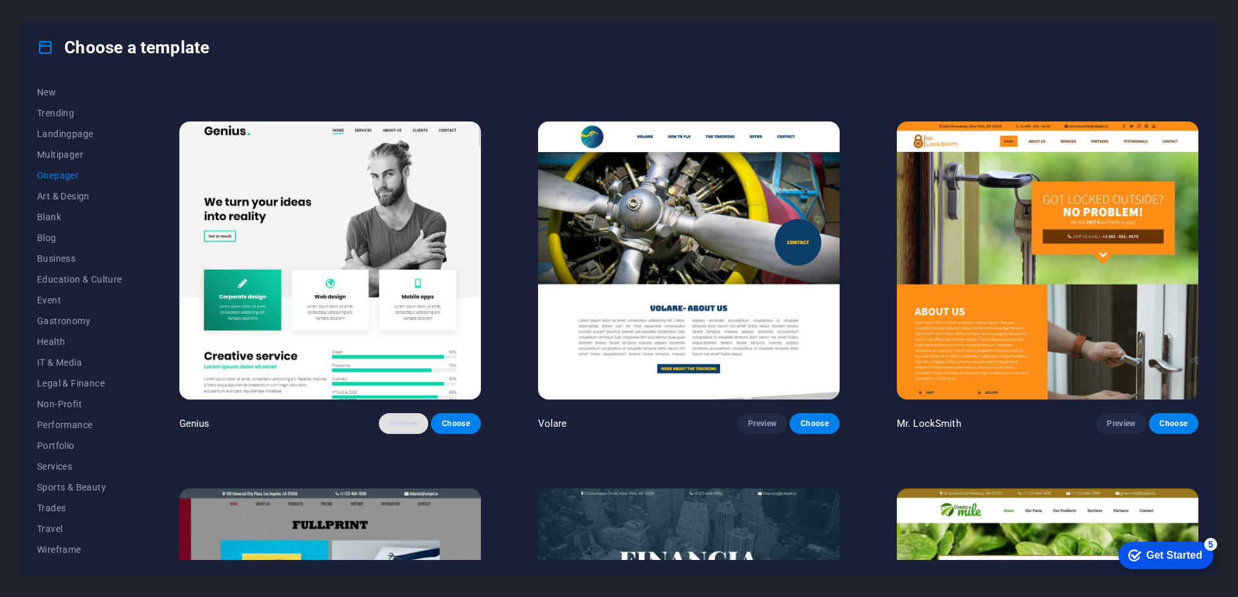
click at [415, 418] on span "Preview" at bounding box center [403, 423] width 29 height 10
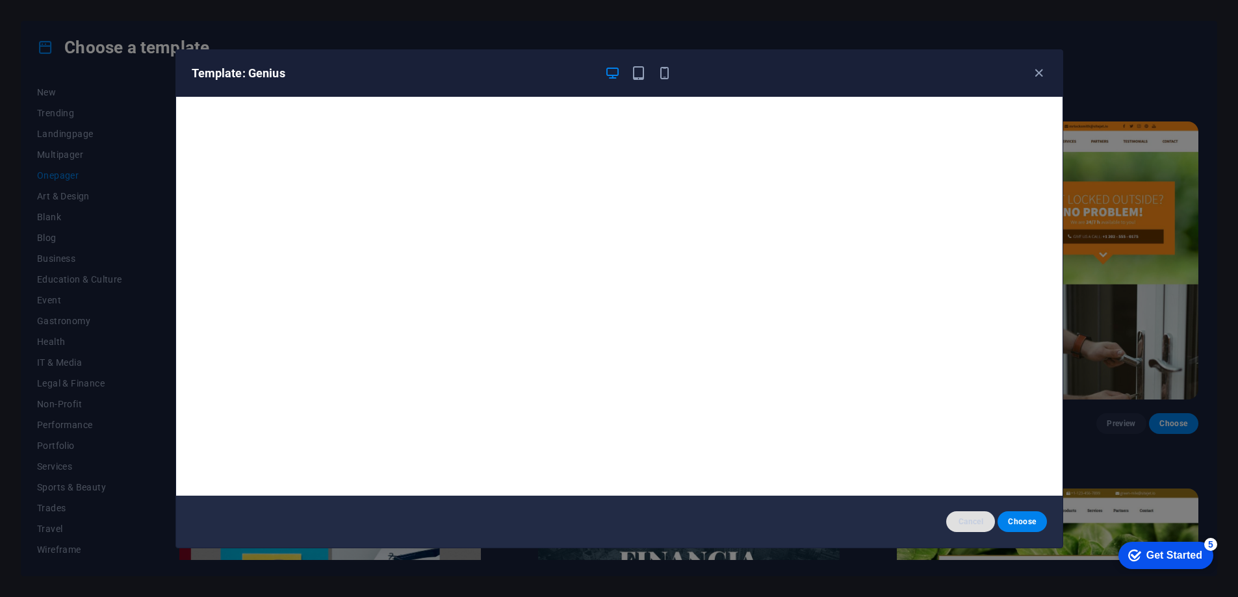
click at [964, 526] on span "Cancel" at bounding box center [970, 522] width 28 height 10
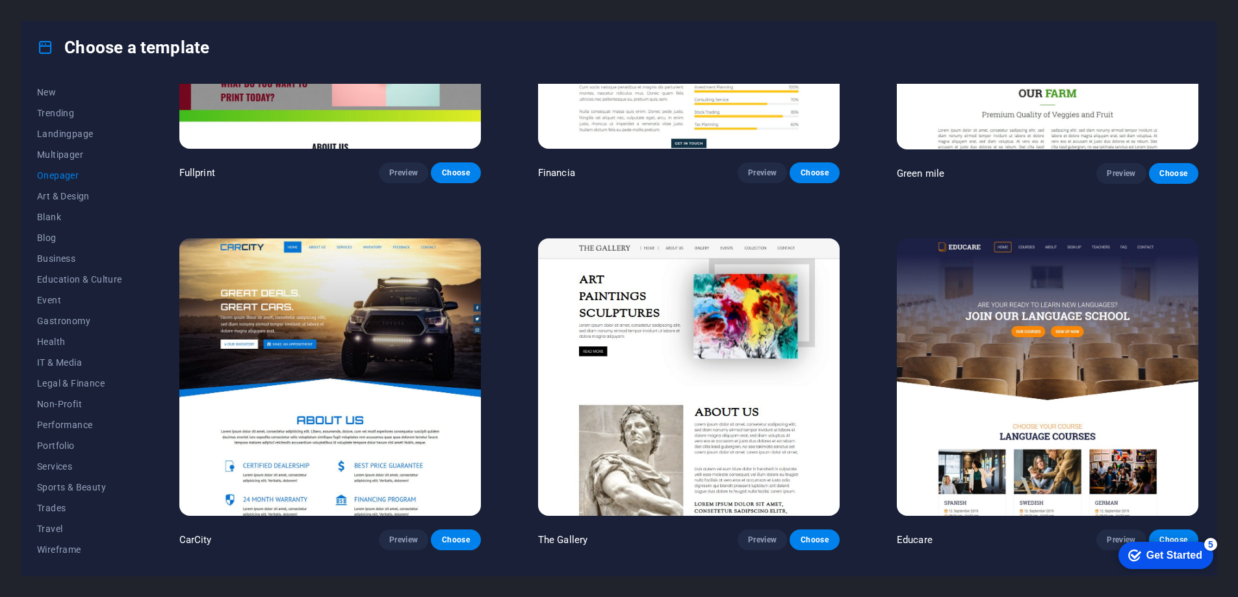
scroll to position [4253, 0]
